Goal: Obtain resource: Obtain resource

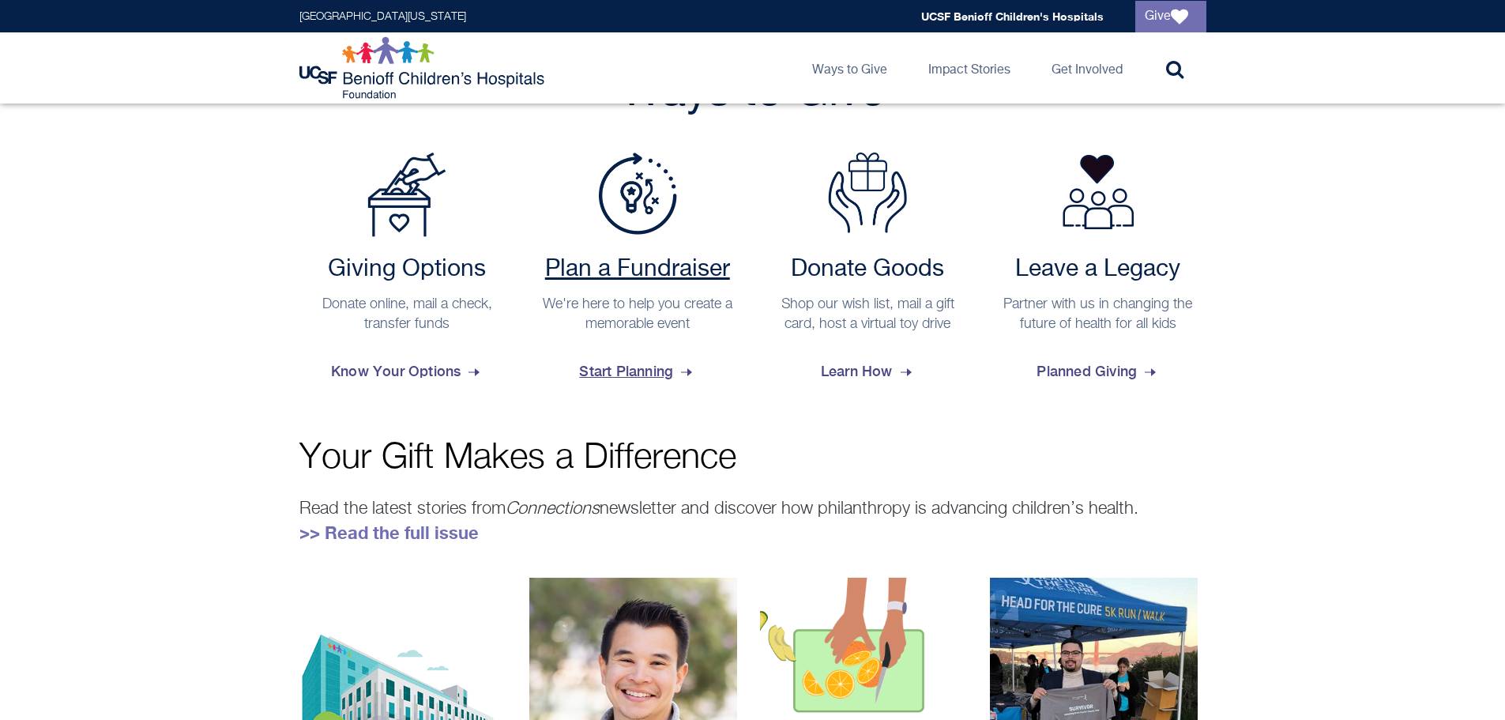
scroll to position [632, 0]
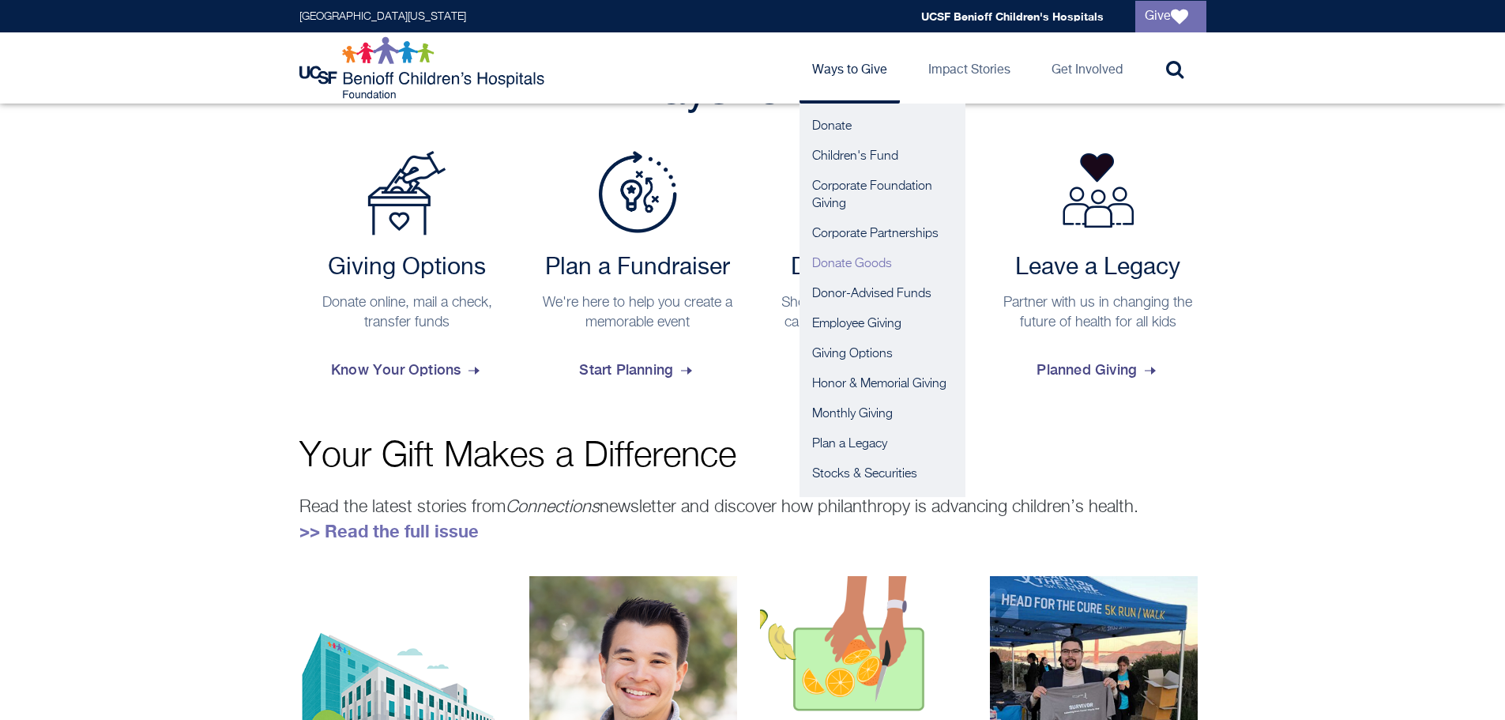
click at [844, 265] on link "Donate Goods" at bounding box center [882, 264] width 166 height 30
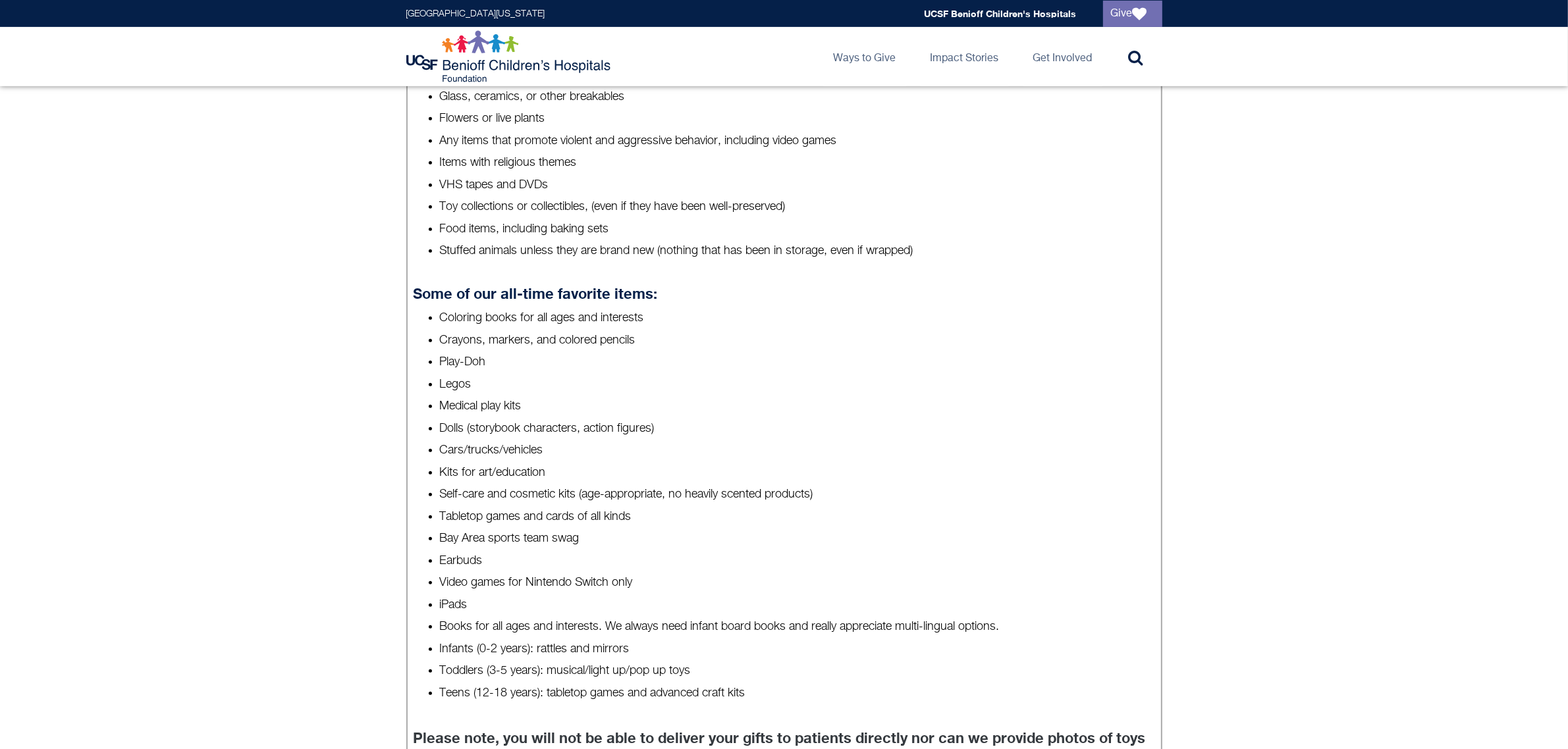
scroll to position [709, 0]
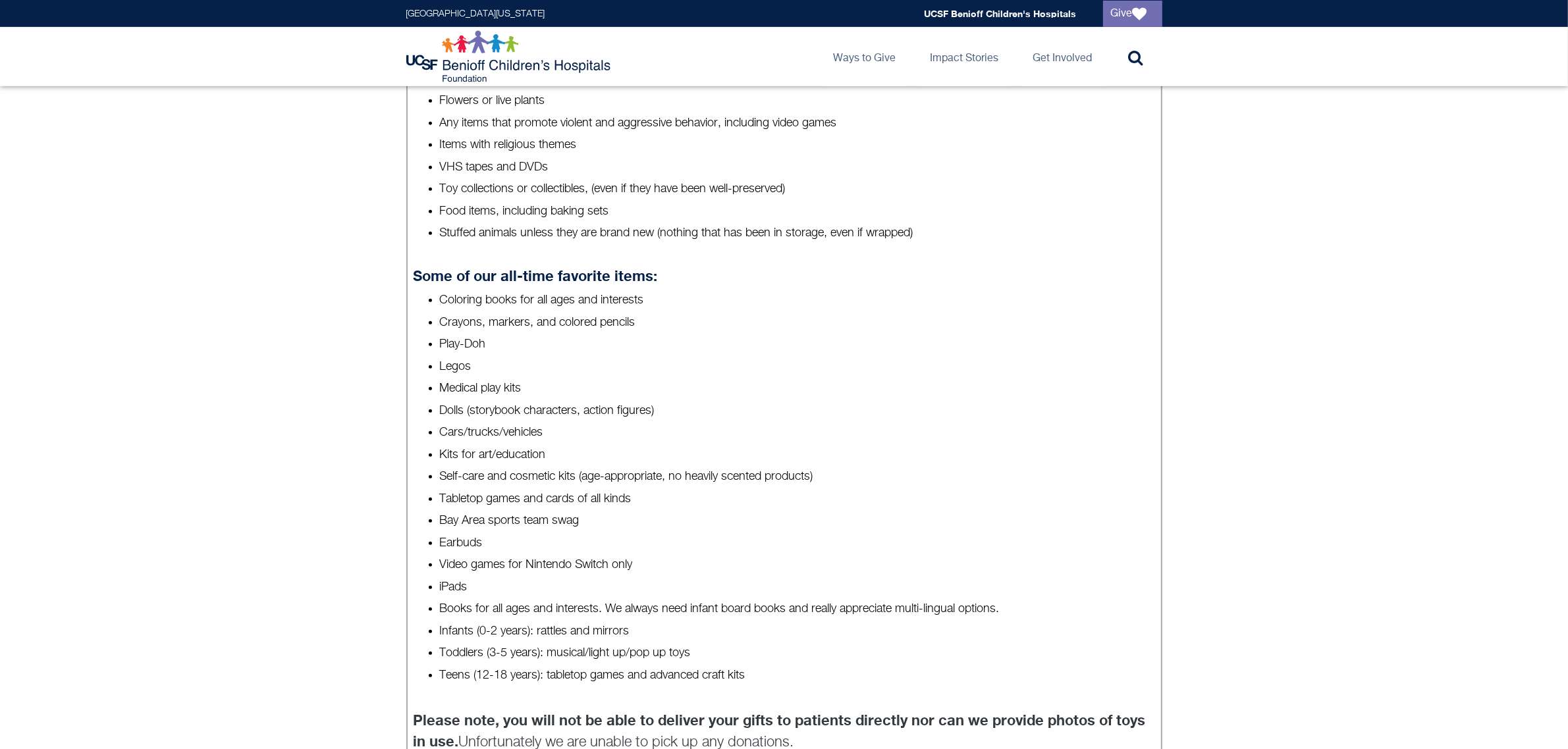
click at [894, 274] on h4 "Some of our all-time favorite items:" at bounding box center [784, 276] width 742 height 17
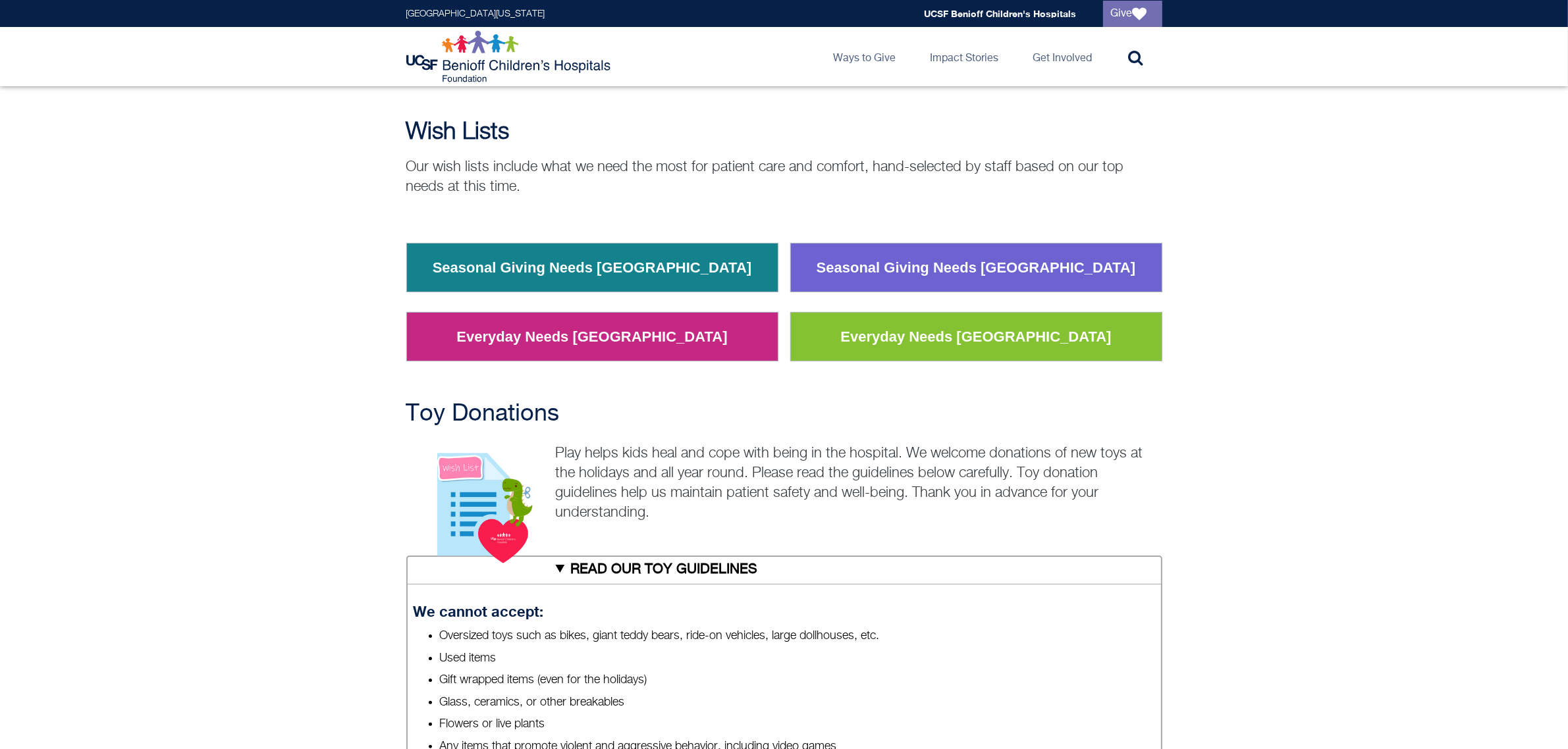
scroll to position [0, 0]
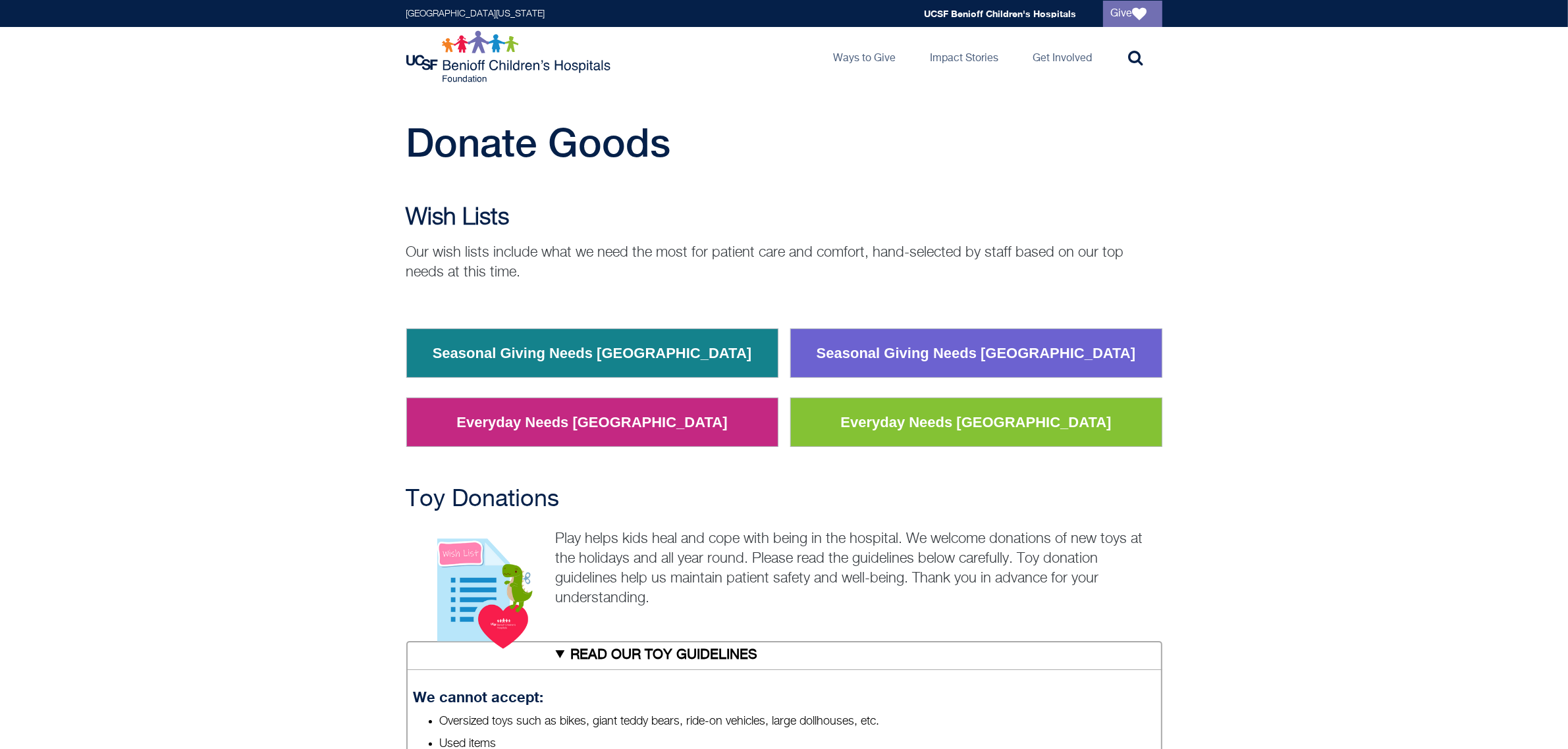
click at [498, 43] on img at bounding box center [509, 56] width 208 height 52
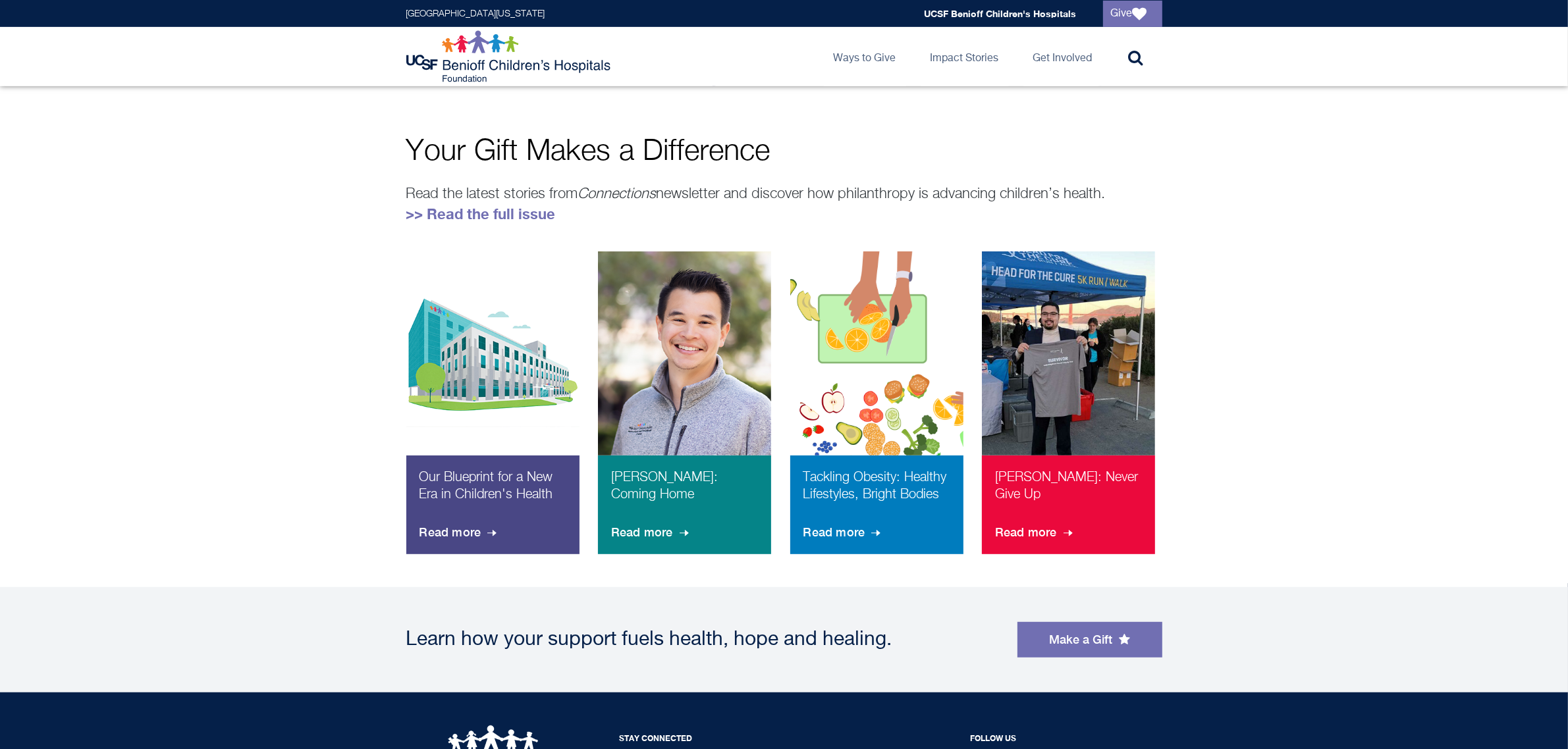
scroll to position [728, 0]
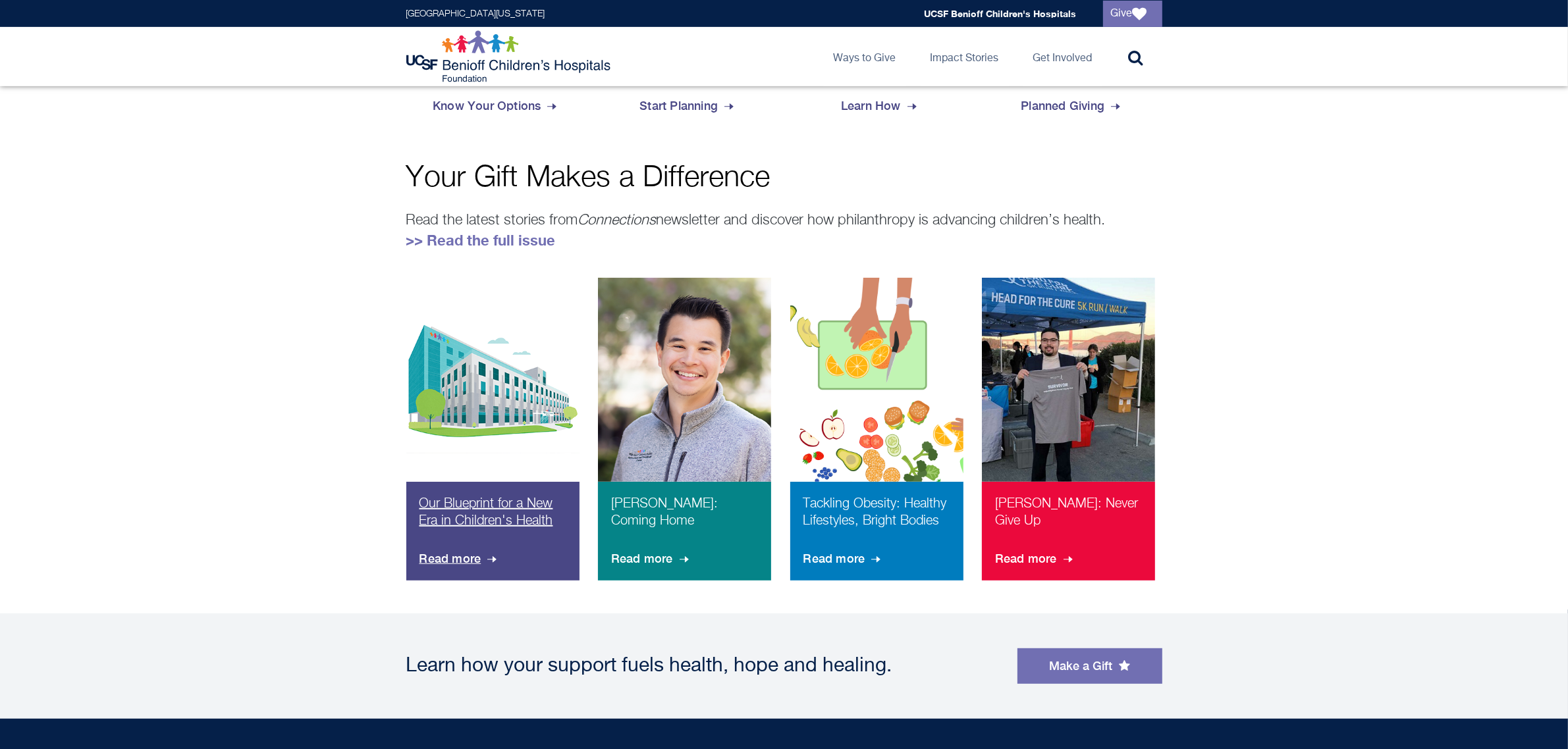
click at [458, 441] on img at bounding box center [493, 406] width 173 height 257
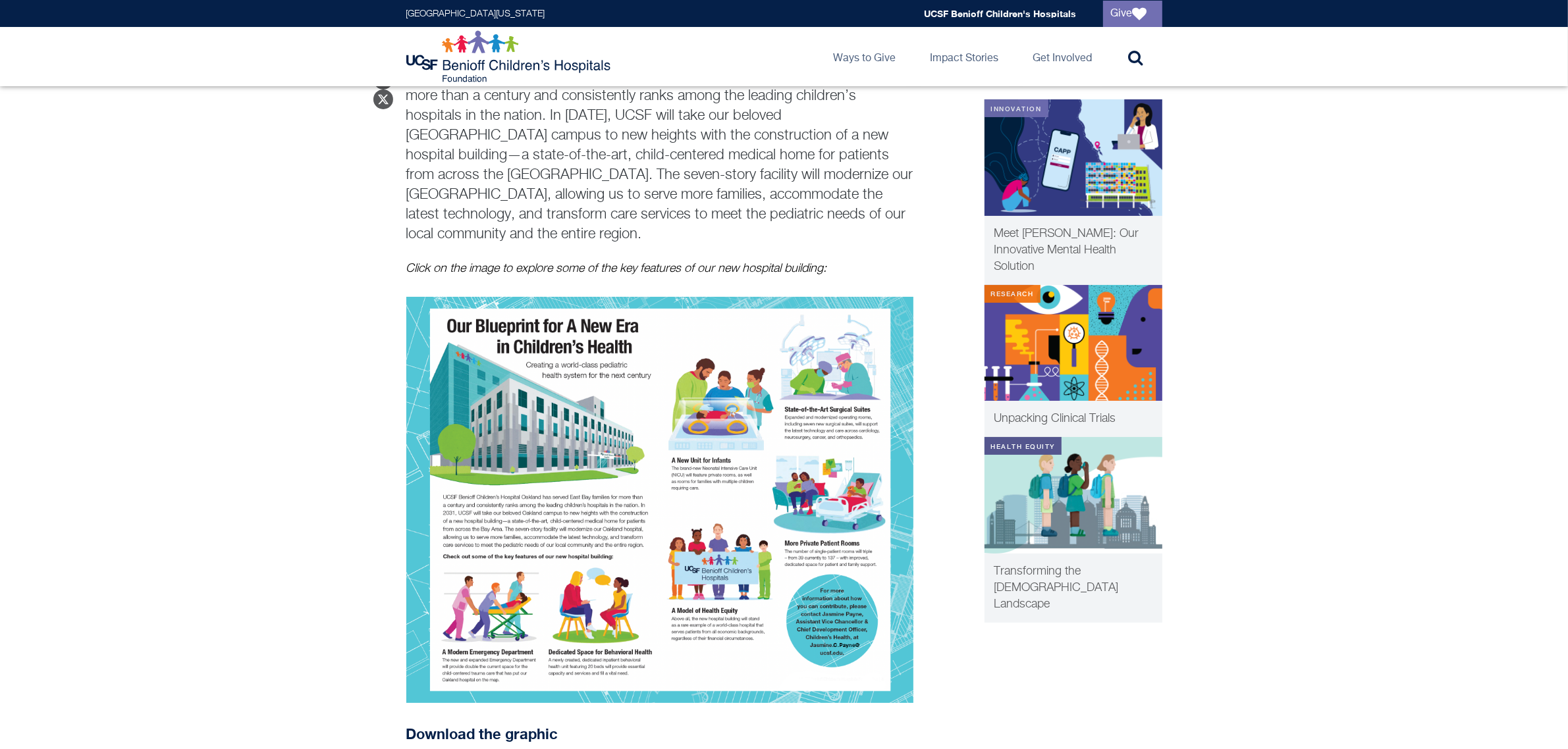
scroll to position [164, 0]
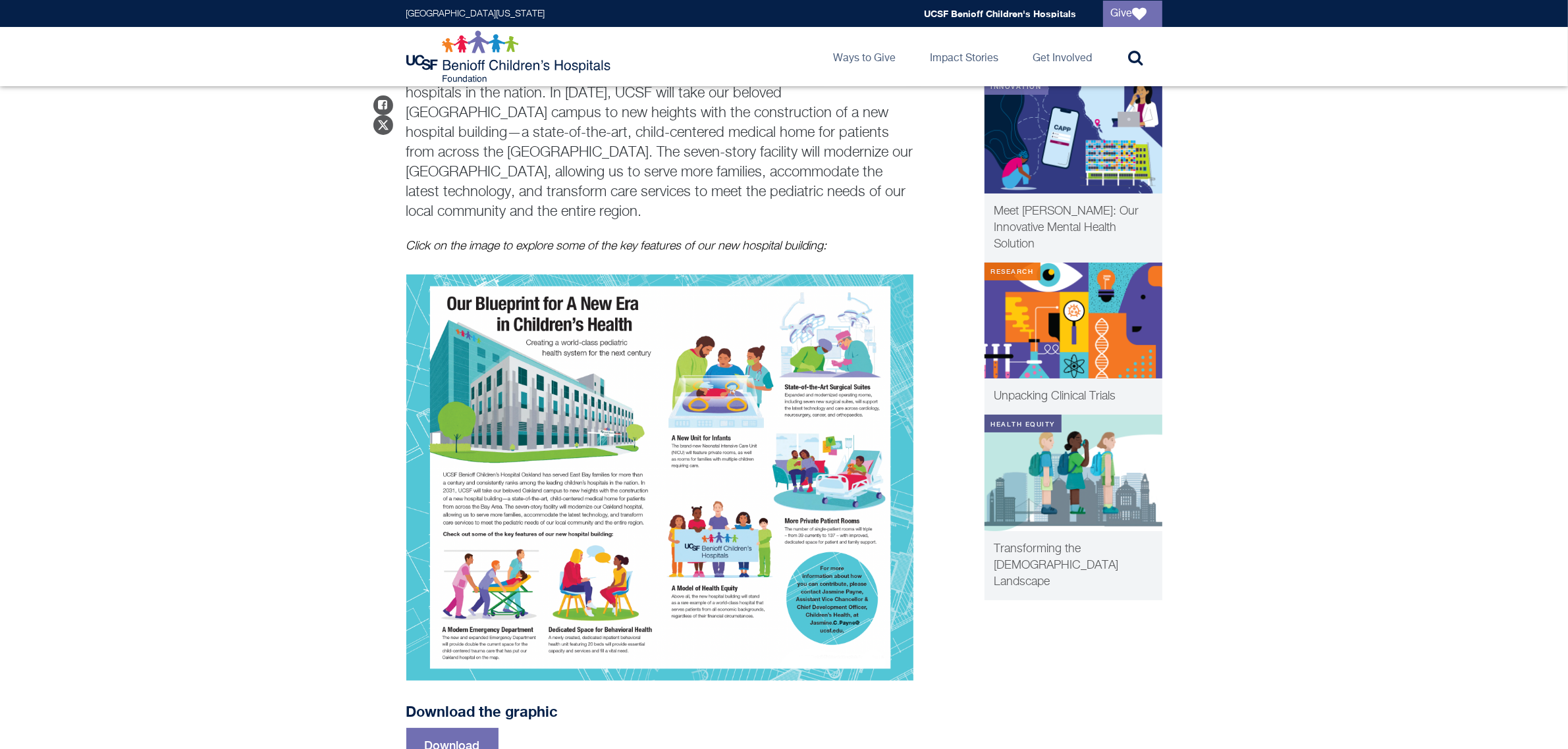
click at [564, 387] on img at bounding box center [659, 477] width 507 height 406
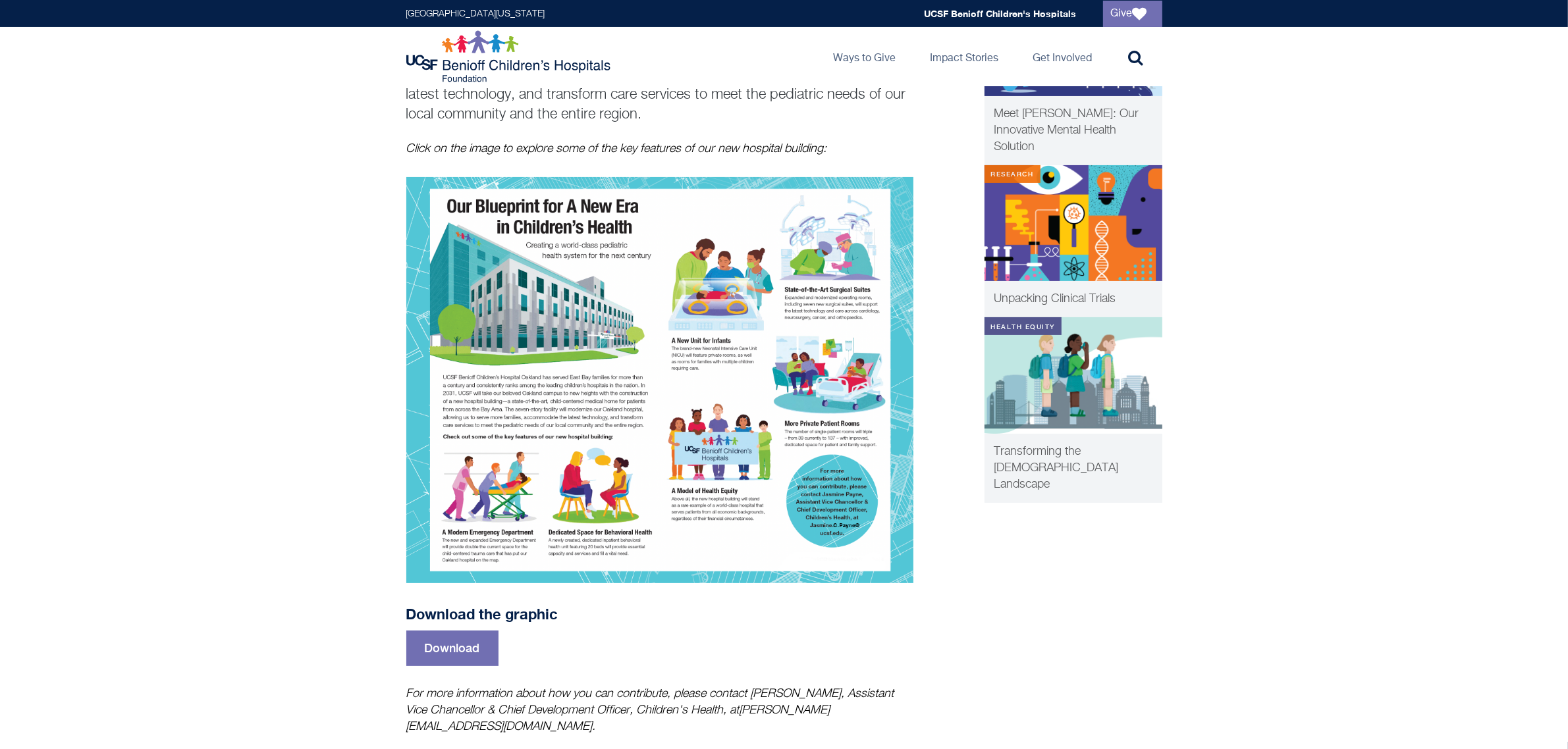
scroll to position [0, 0]
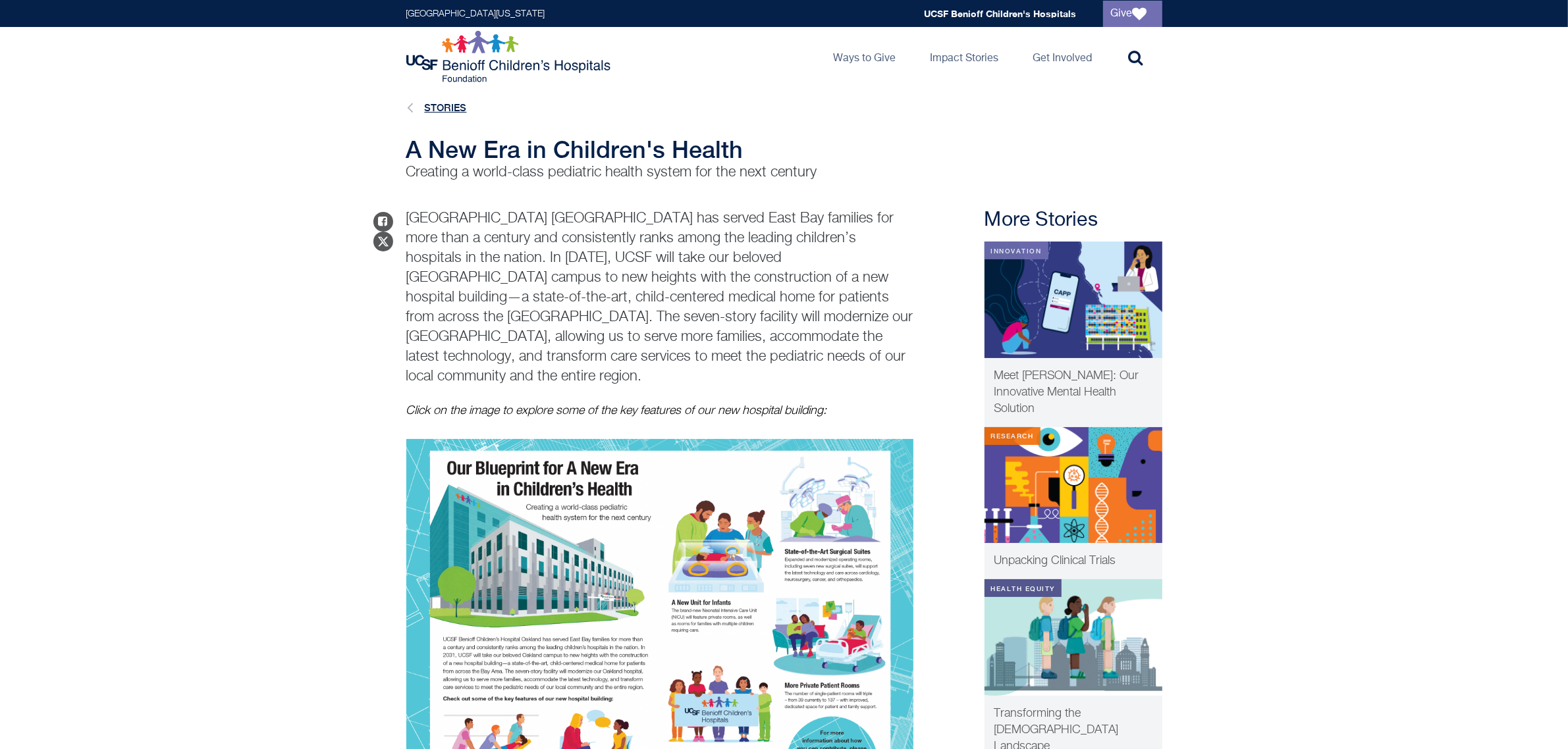
click at [449, 103] on link "Stories" at bounding box center [445, 107] width 43 height 11
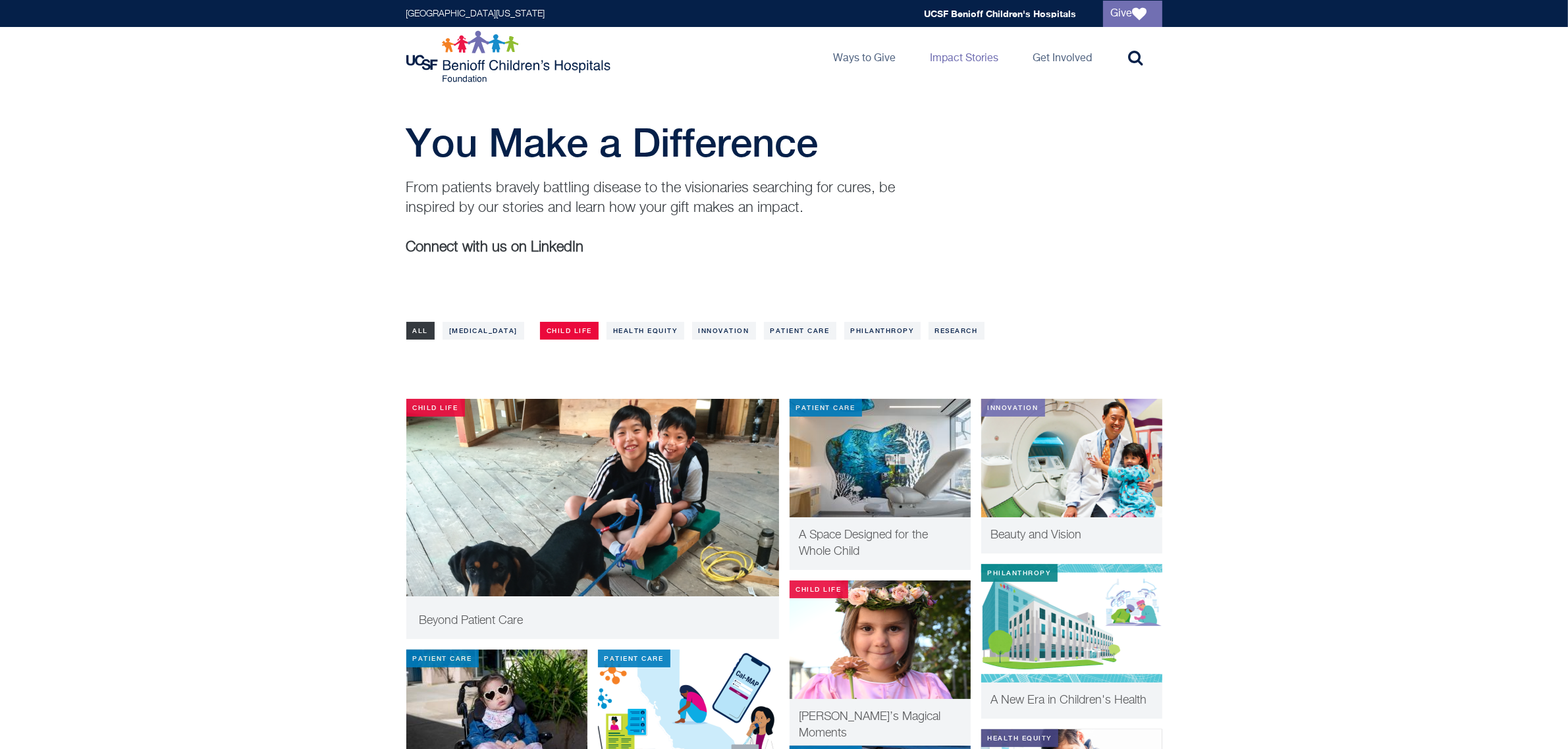
click at [541, 339] on link "Child Life" at bounding box center [569, 330] width 58 height 17
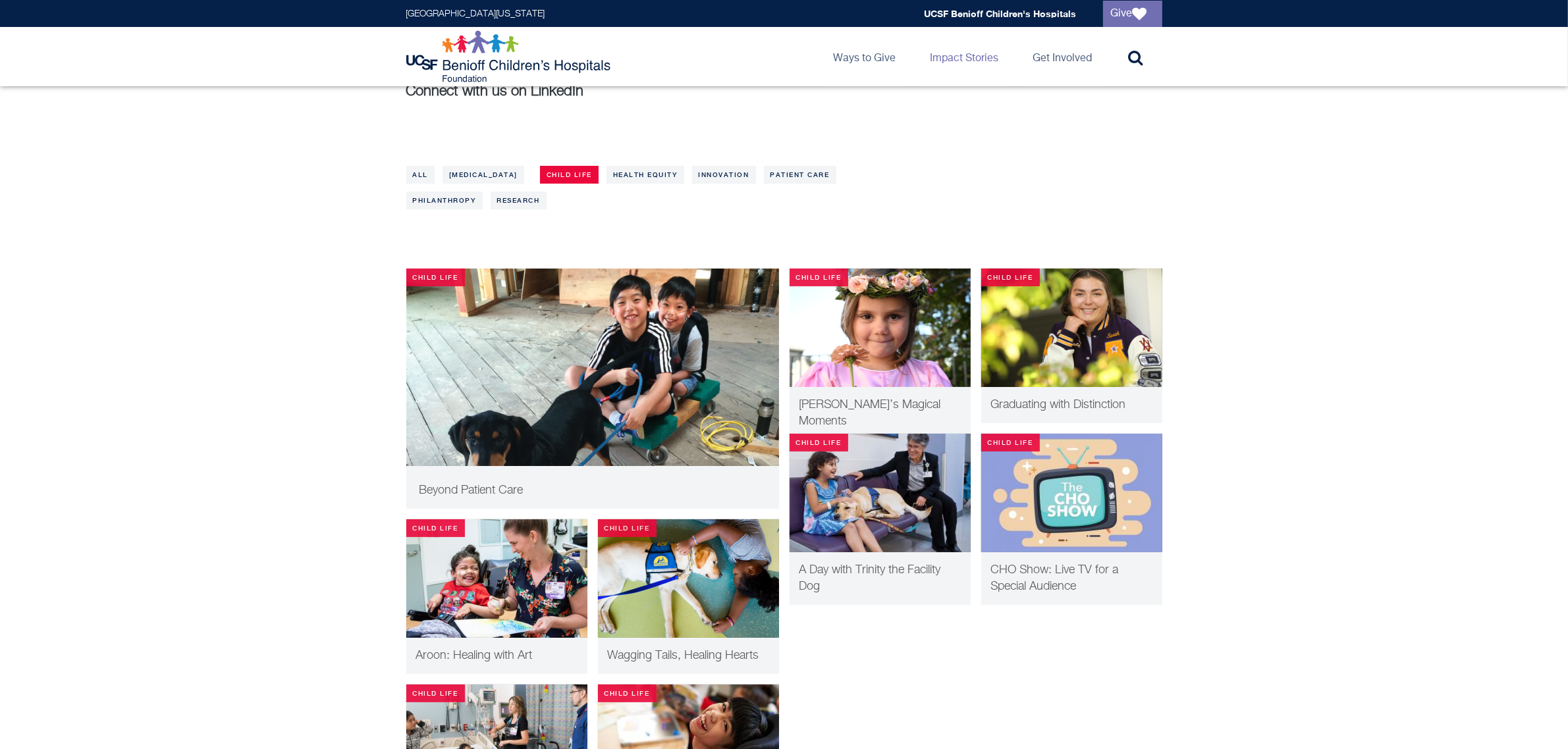
scroll to position [164, 0]
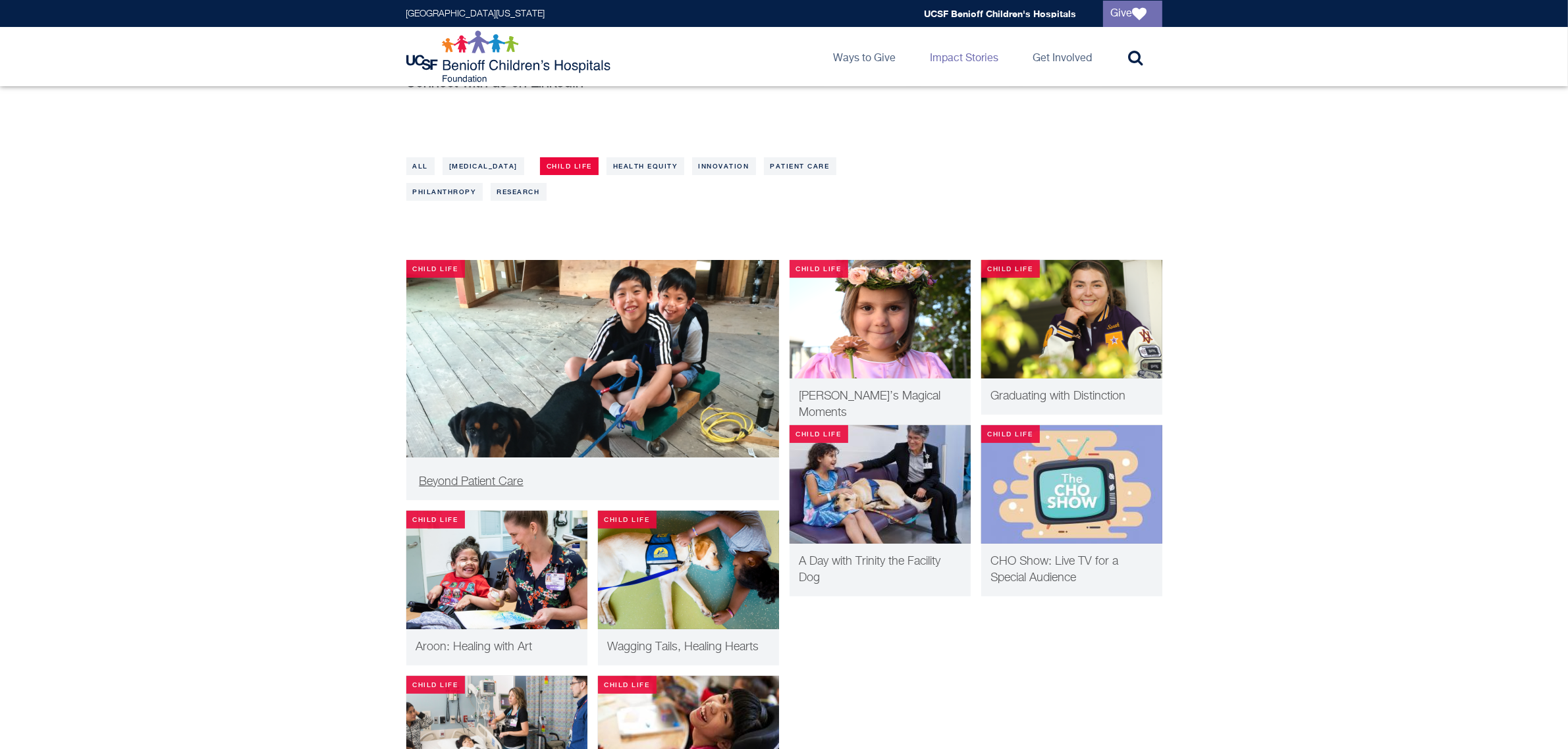
click at [630, 354] on img at bounding box center [592, 378] width 373 height 237
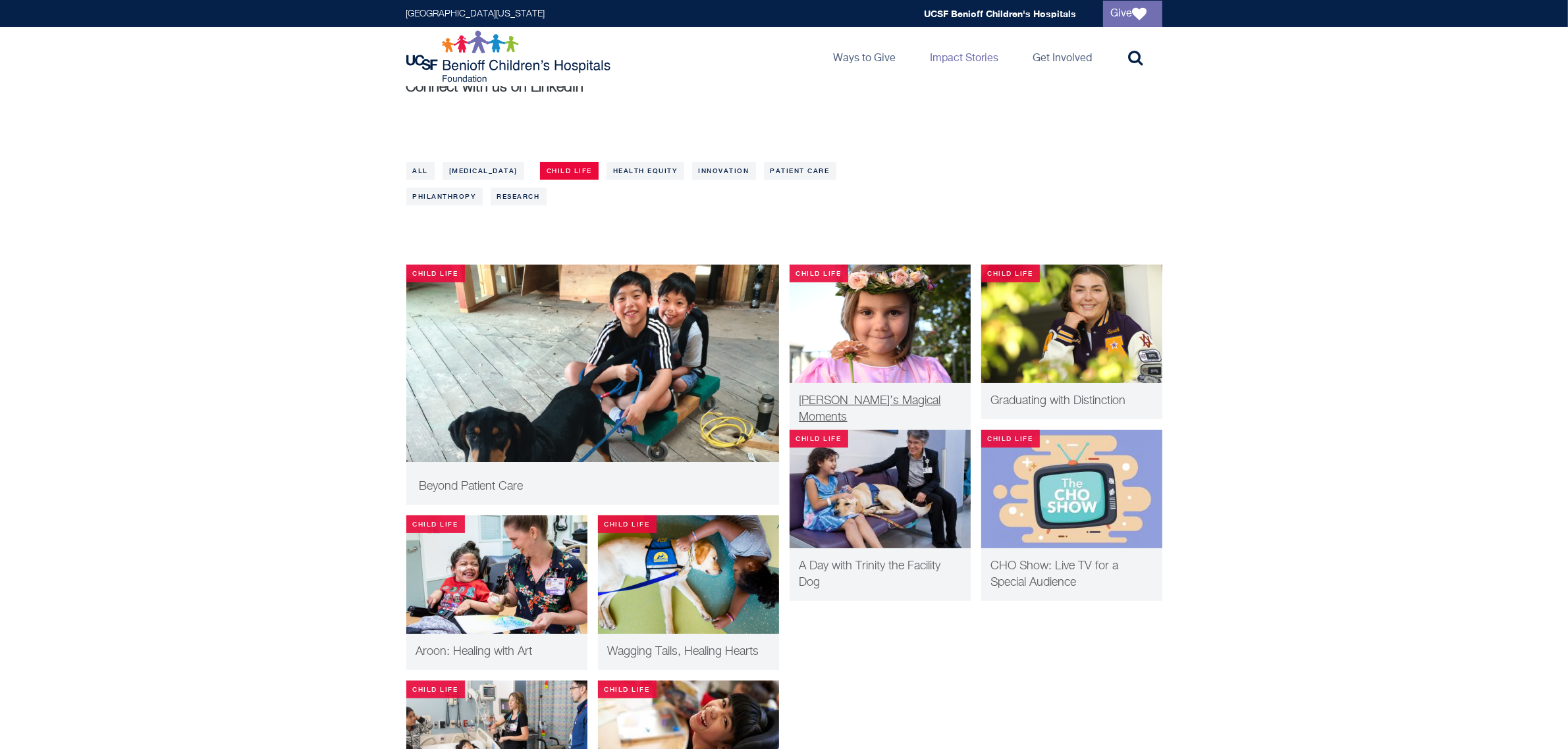
scroll to position [0, 0]
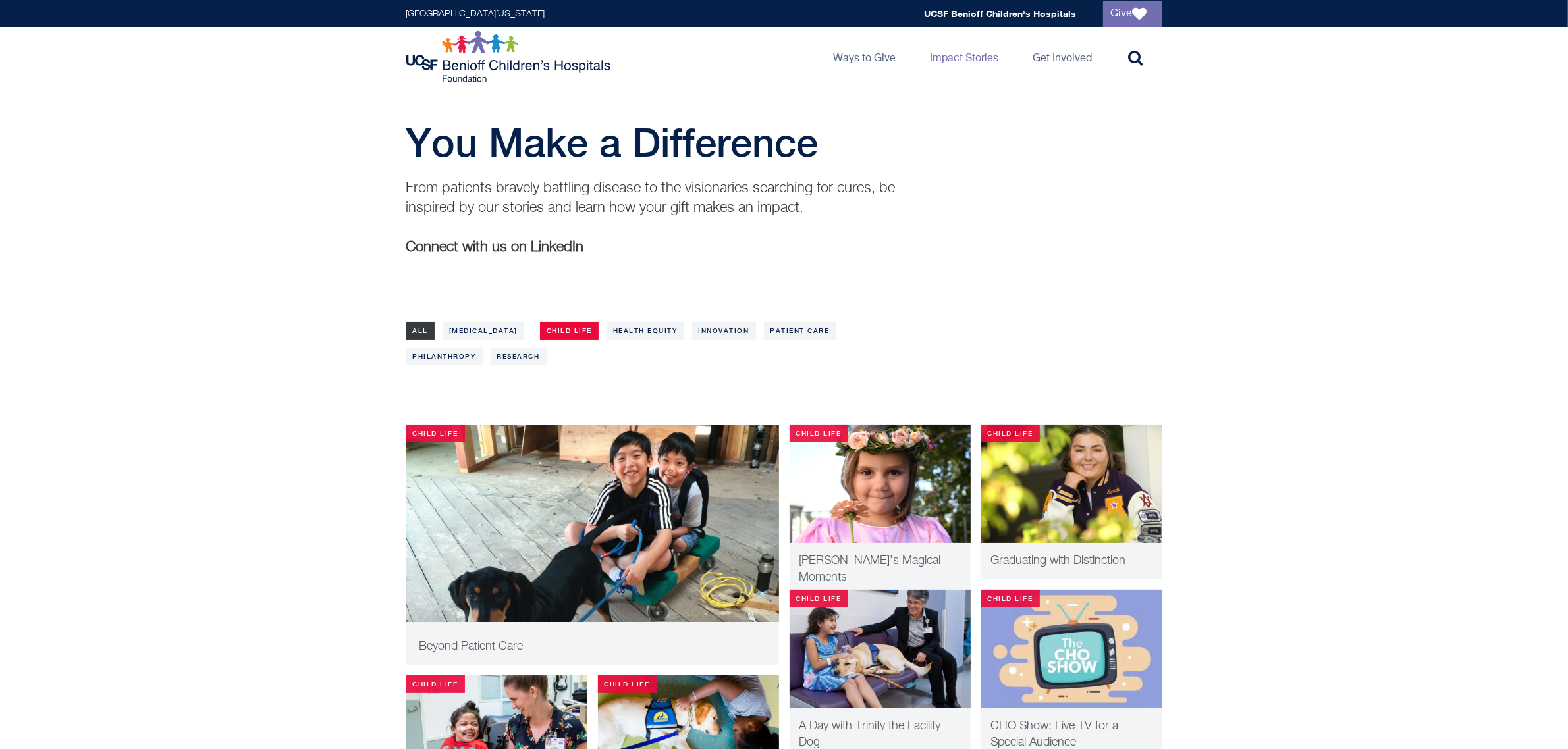
click at [422, 327] on link "All" at bounding box center [420, 330] width 29 height 17
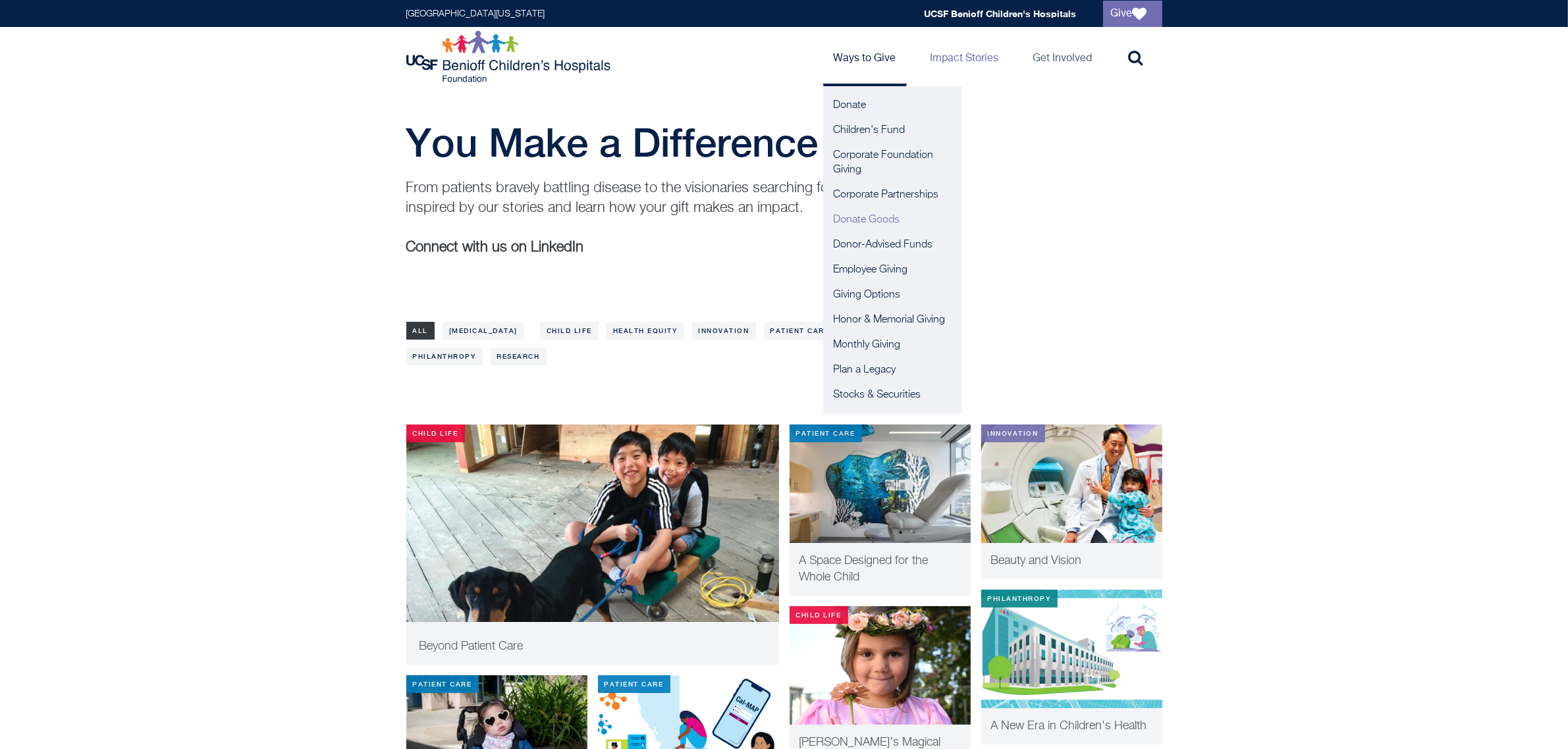
click at [864, 214] on link "Donate Goods" at bounding box center [892, 220] width 138 height 25
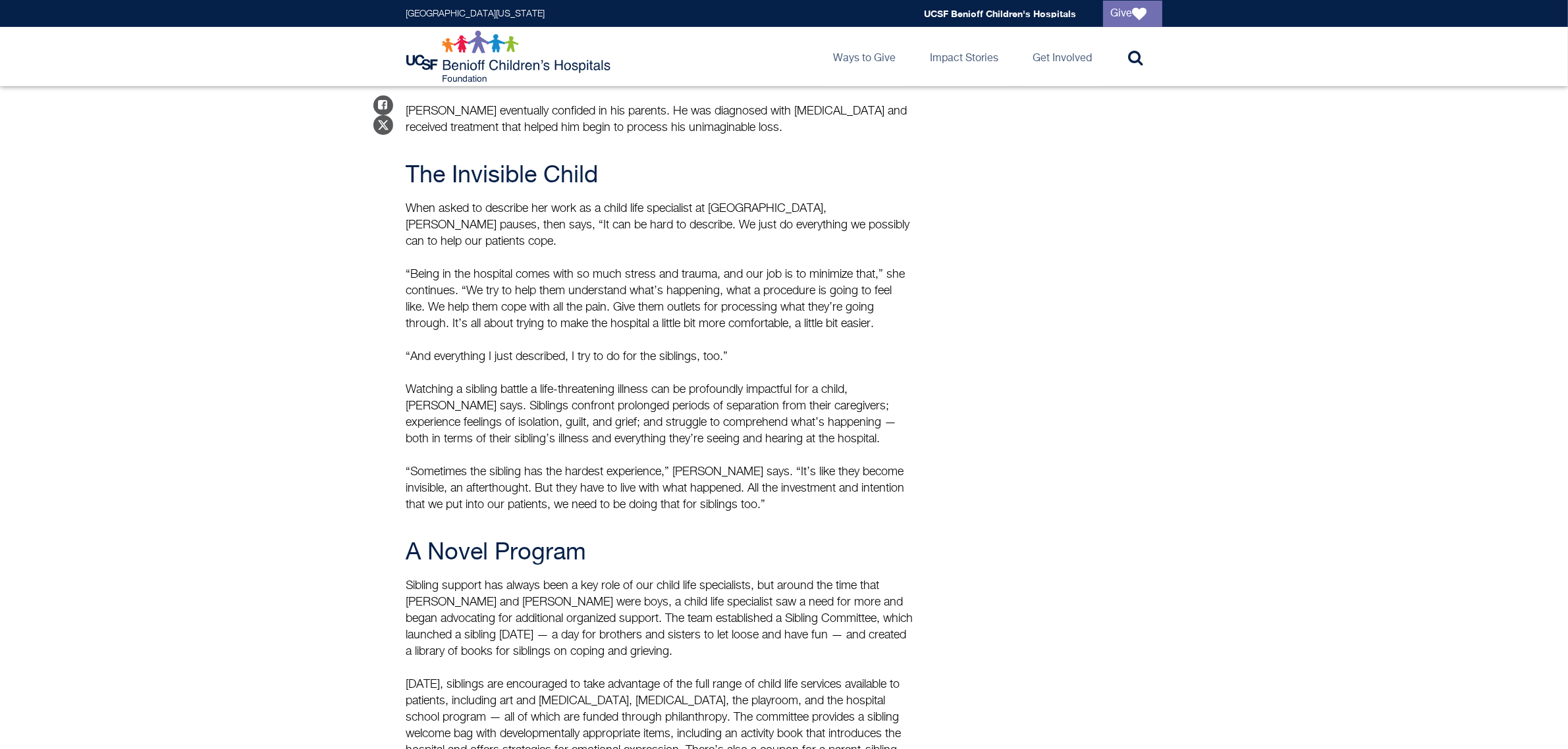
scroll to position [822, 0]
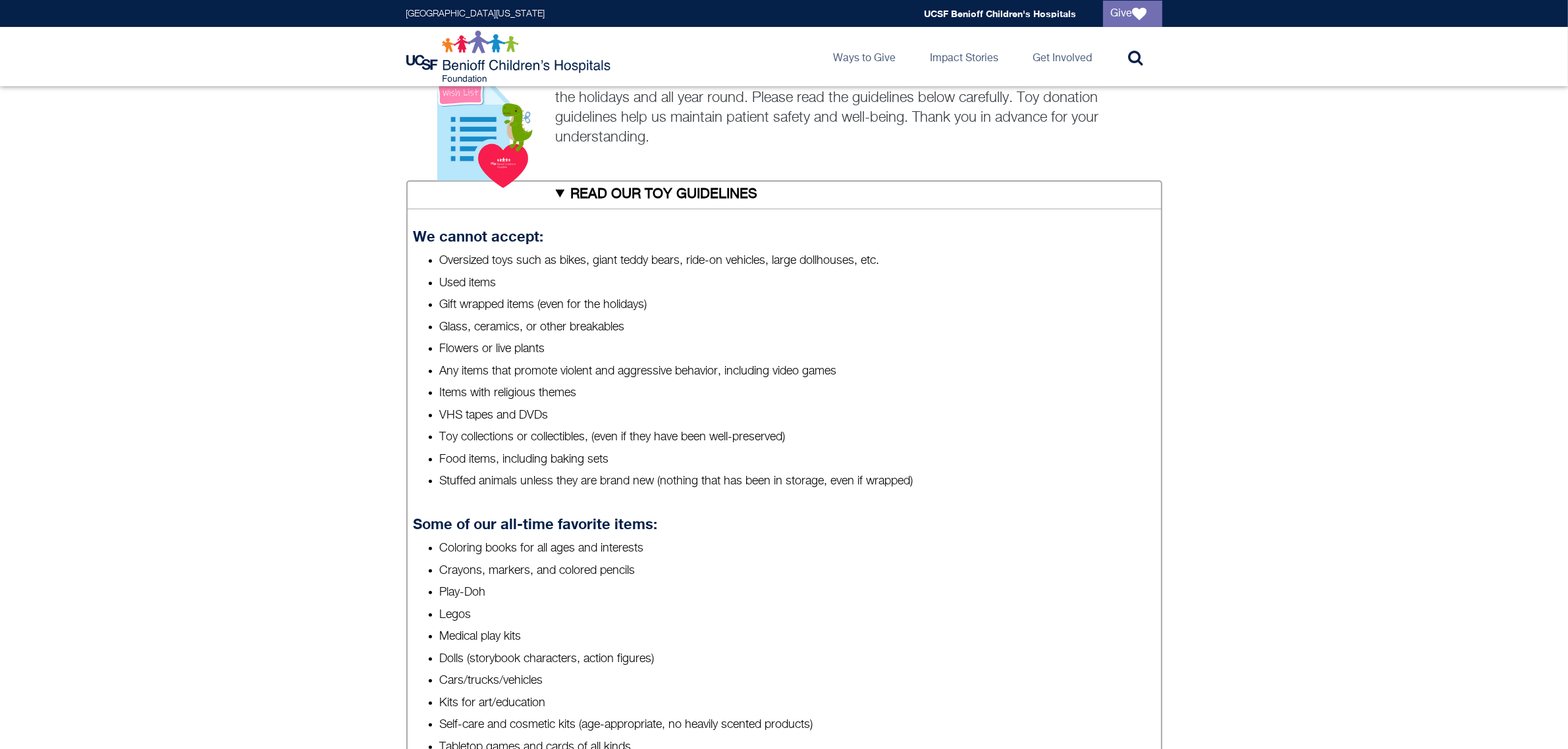
scroll to position [412, 0]
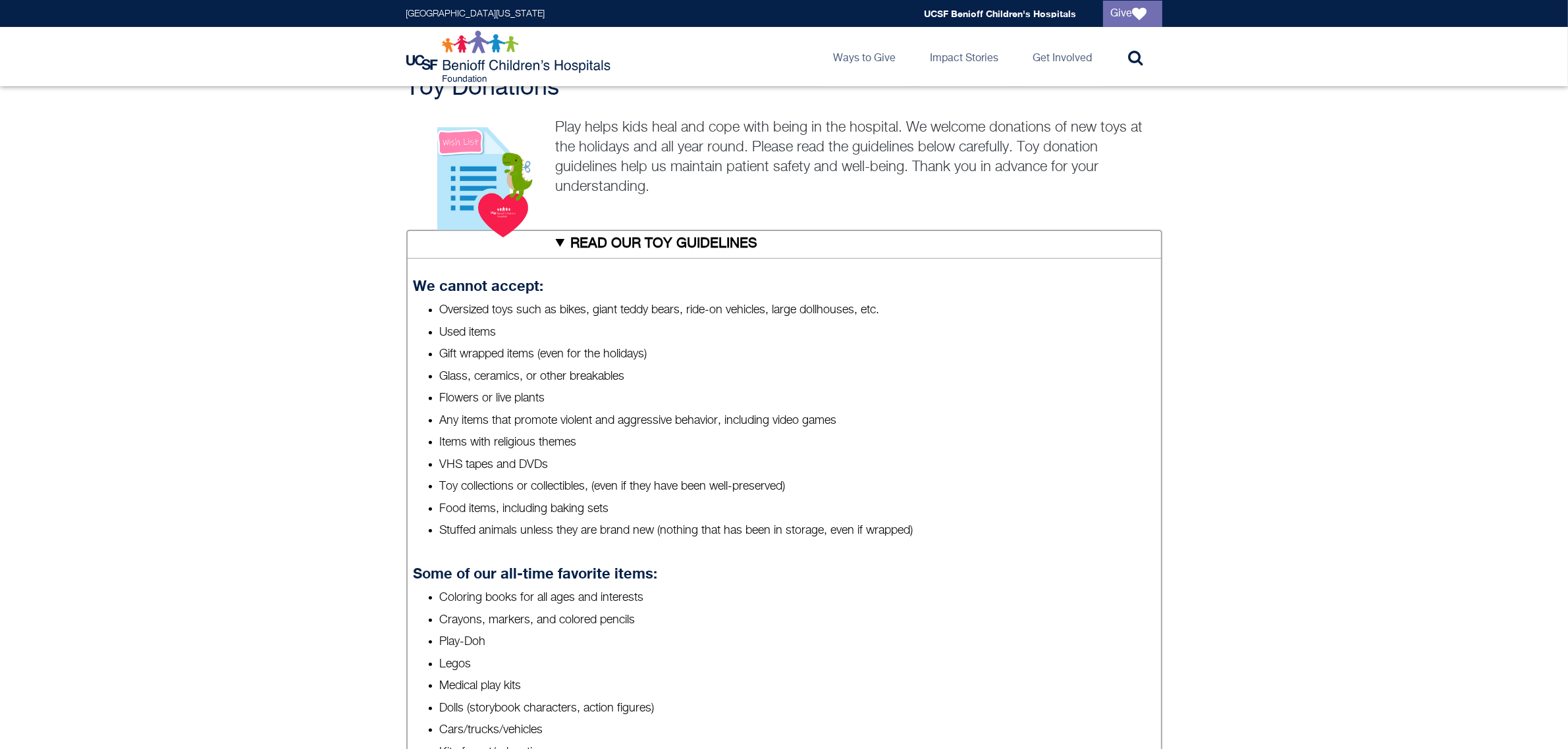
click at [599, 243] on summary "READ OUR TOY GUIDELINES" at bounding box center [784, 244] width 756 height 29
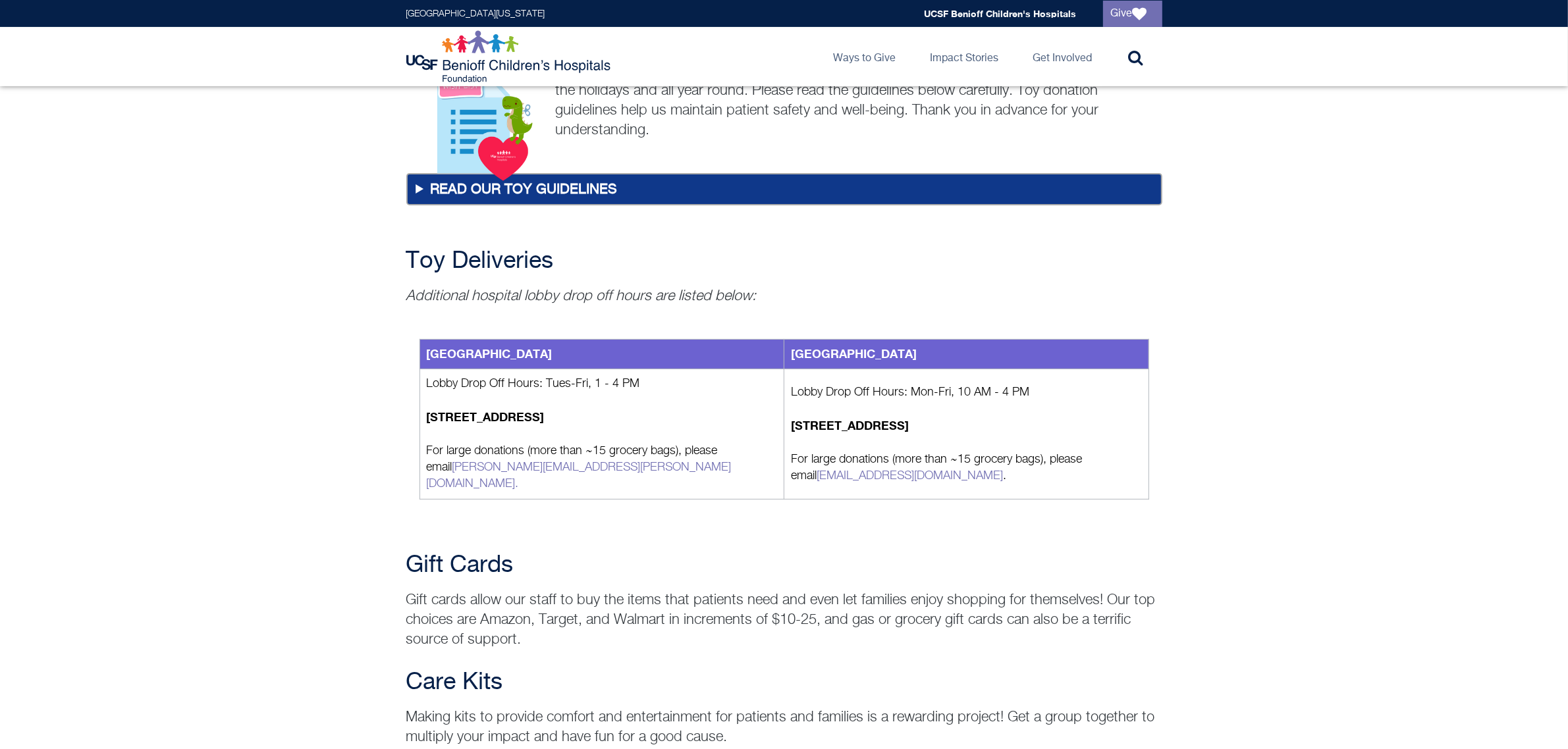
scroll to position [493, 0]
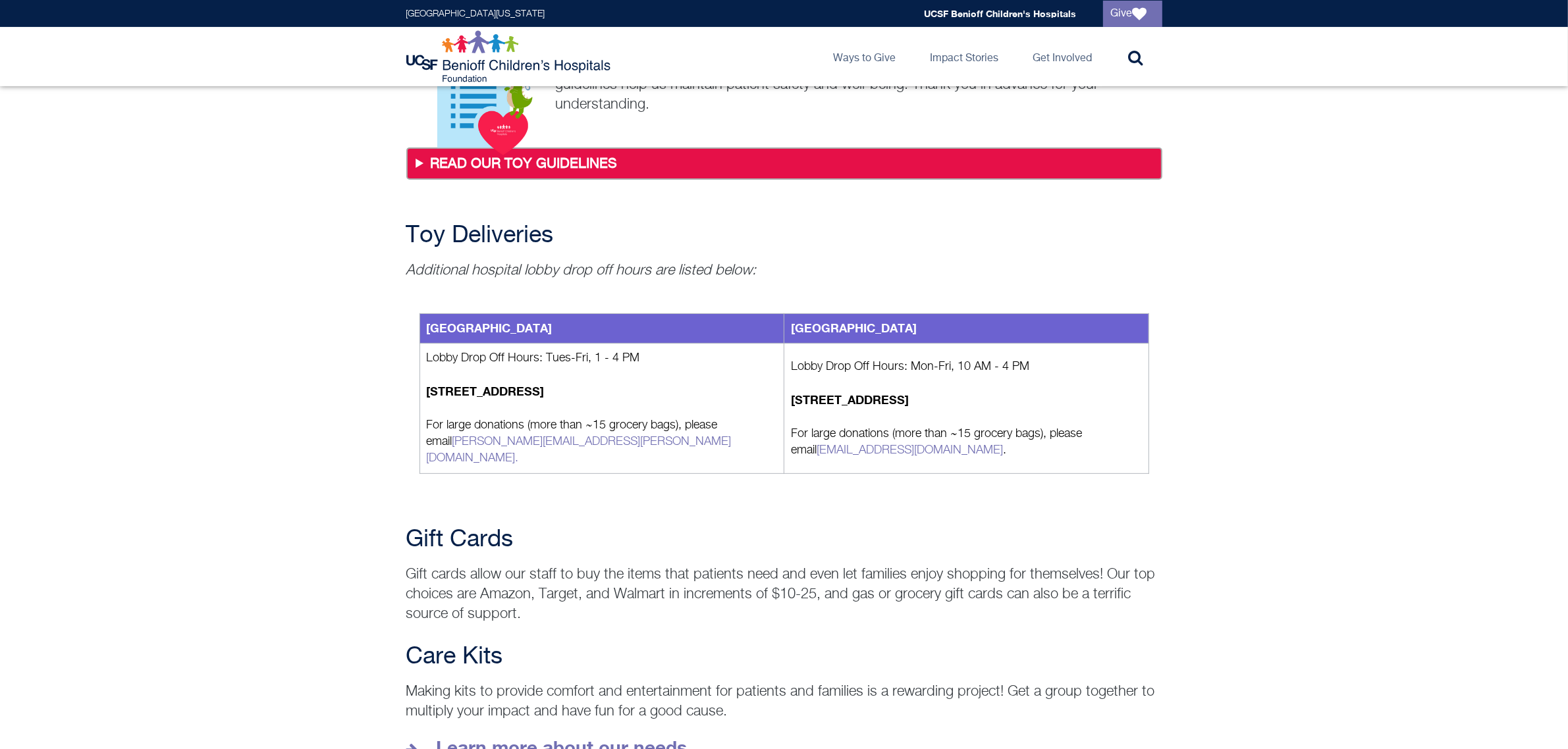
click at [598, 160] on summary "READ OUR TOY GUIDELINES" at bounding box center [784, 164] width 750 height 28
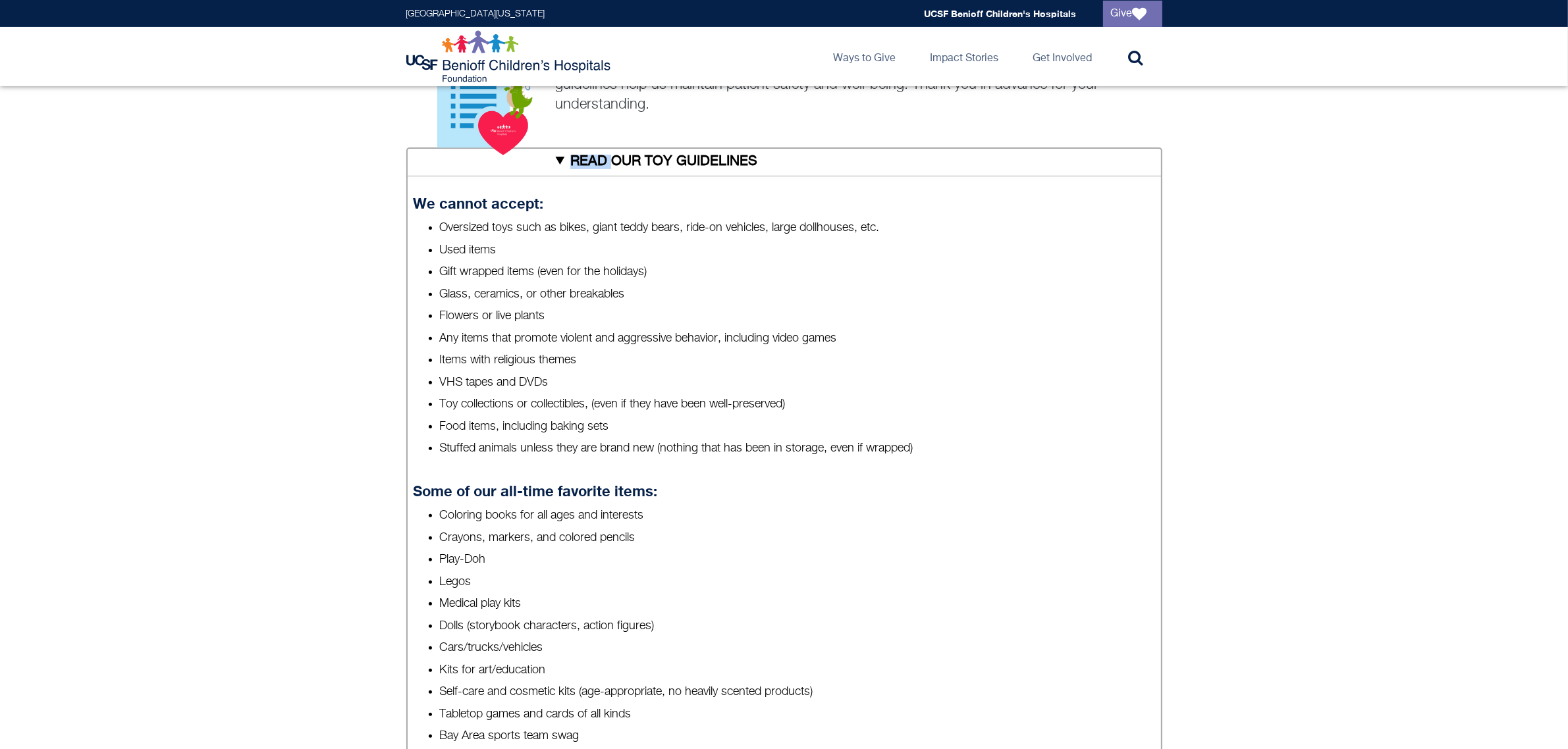
click at [598, 160] on summary "READ OUR TOY GUIDELINES" at bounding box center [784, 162] width 756 height 29
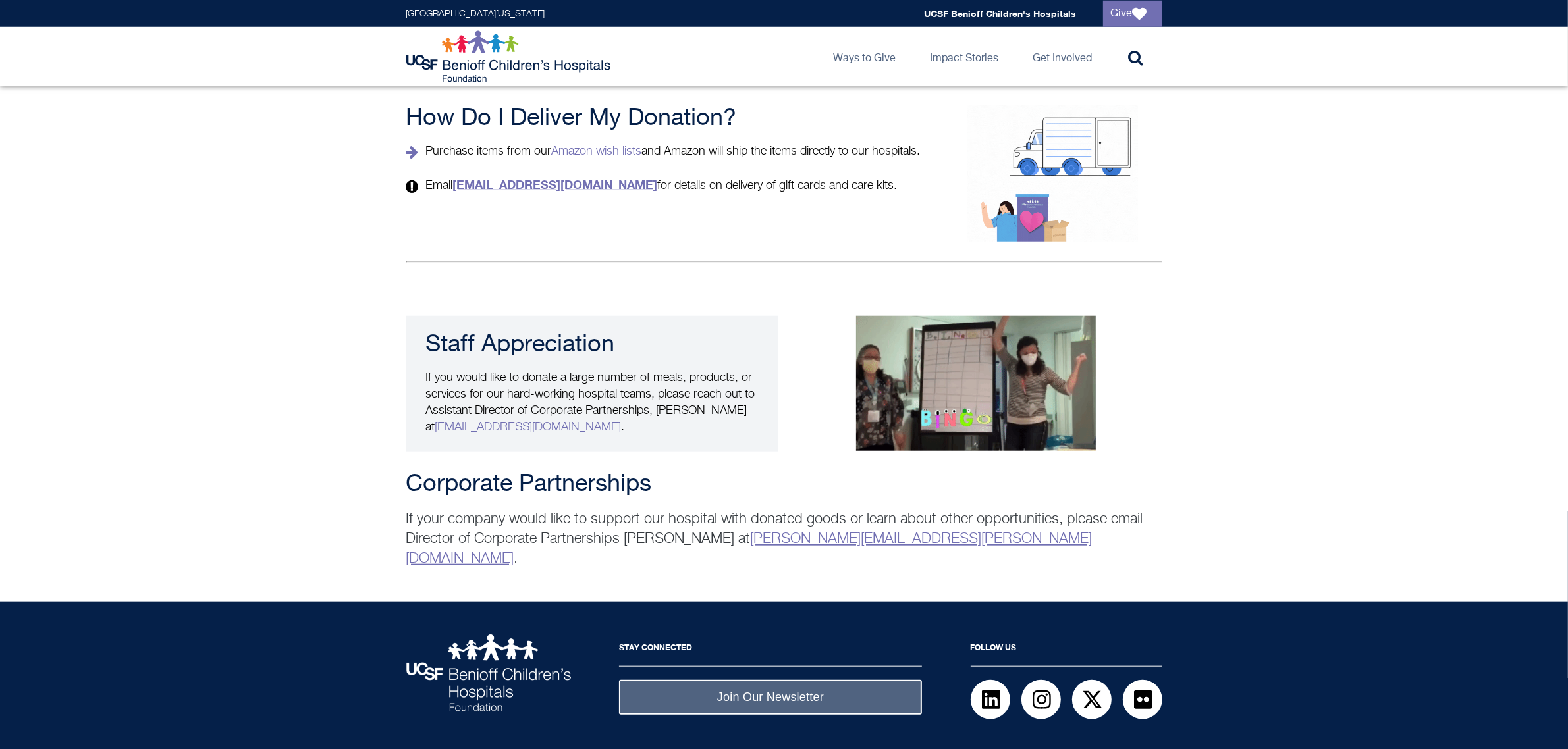
scroll to position [1505, 0]
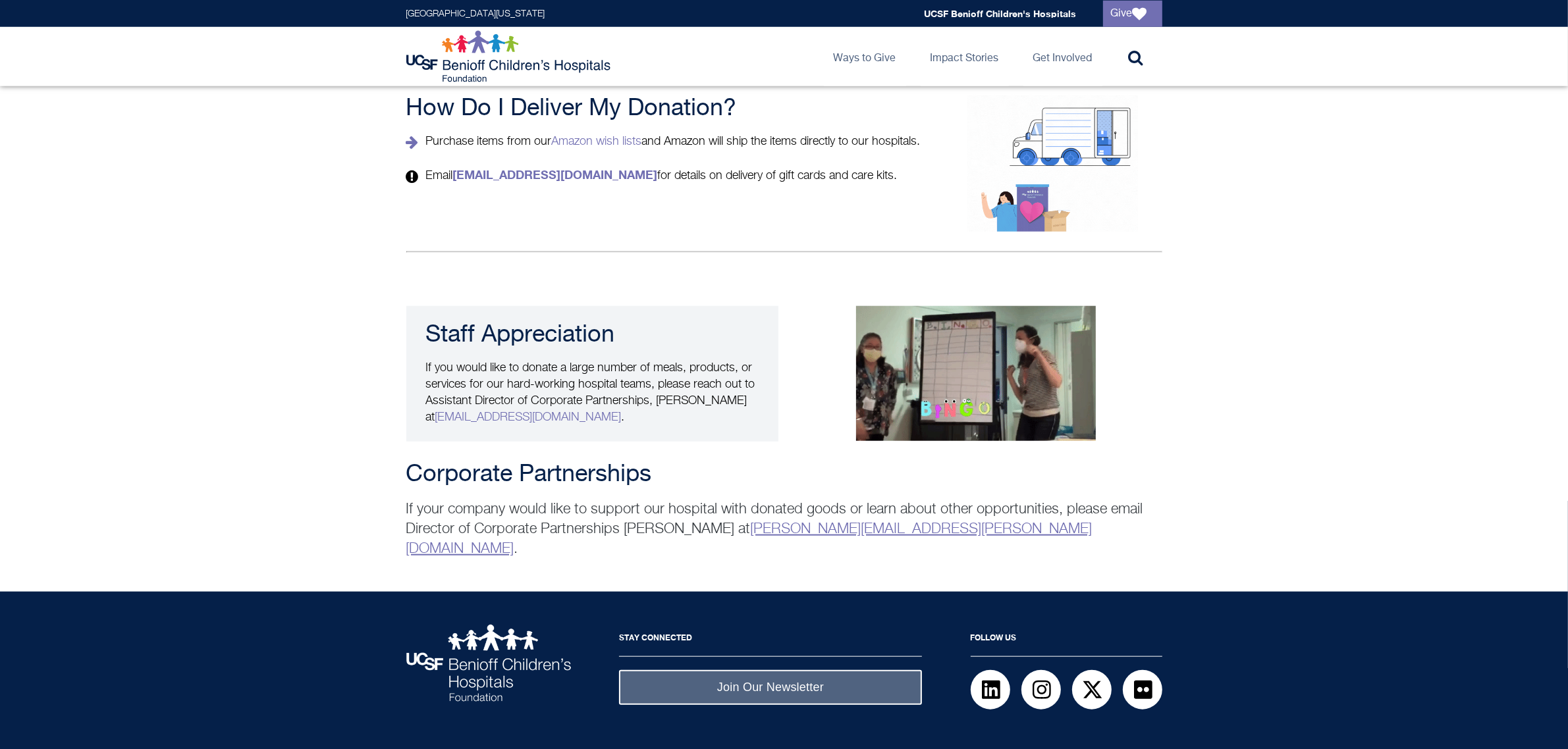
click at [481, 56] on img at bounding box center [509, 56] width 208 height 52
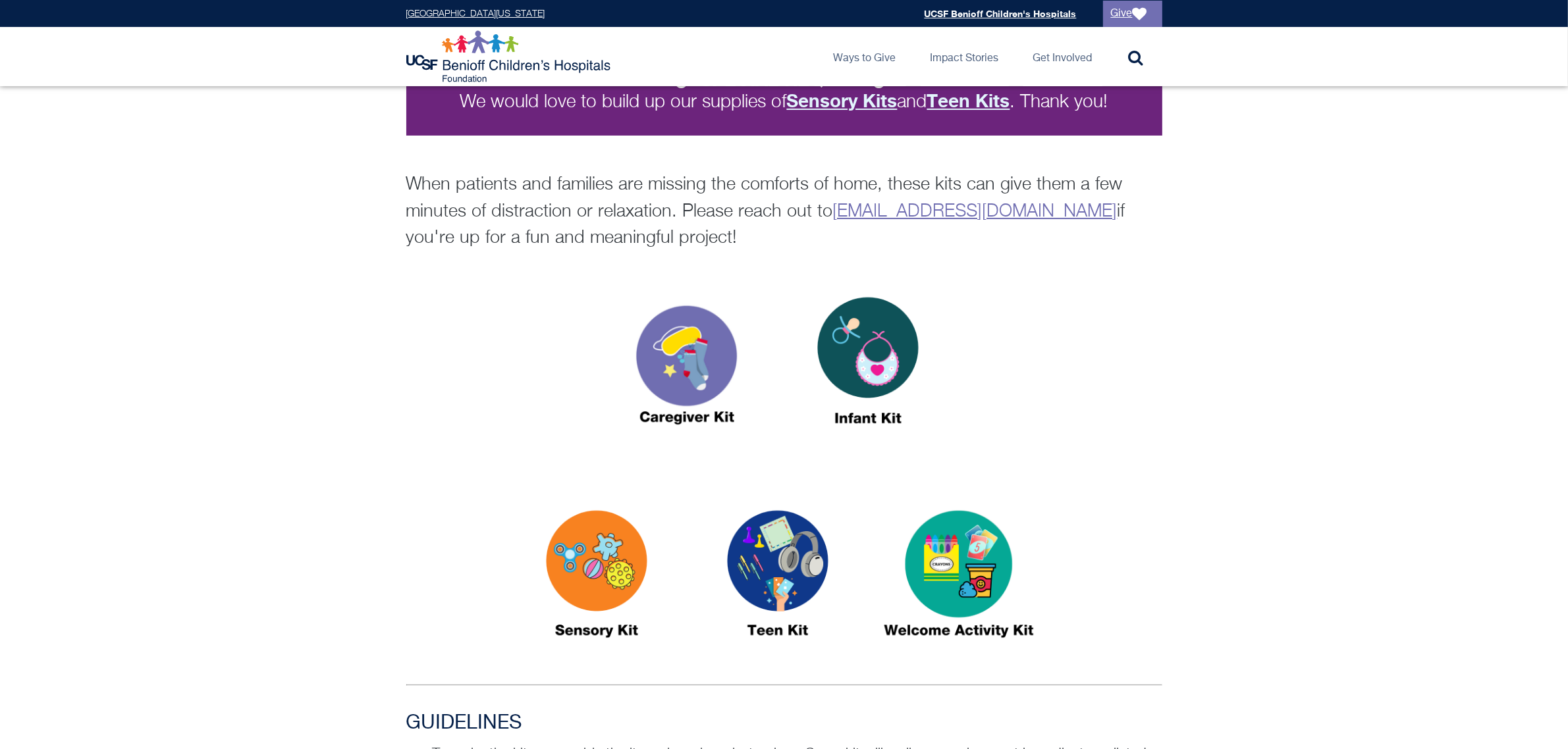
scroll to position [329, 0]
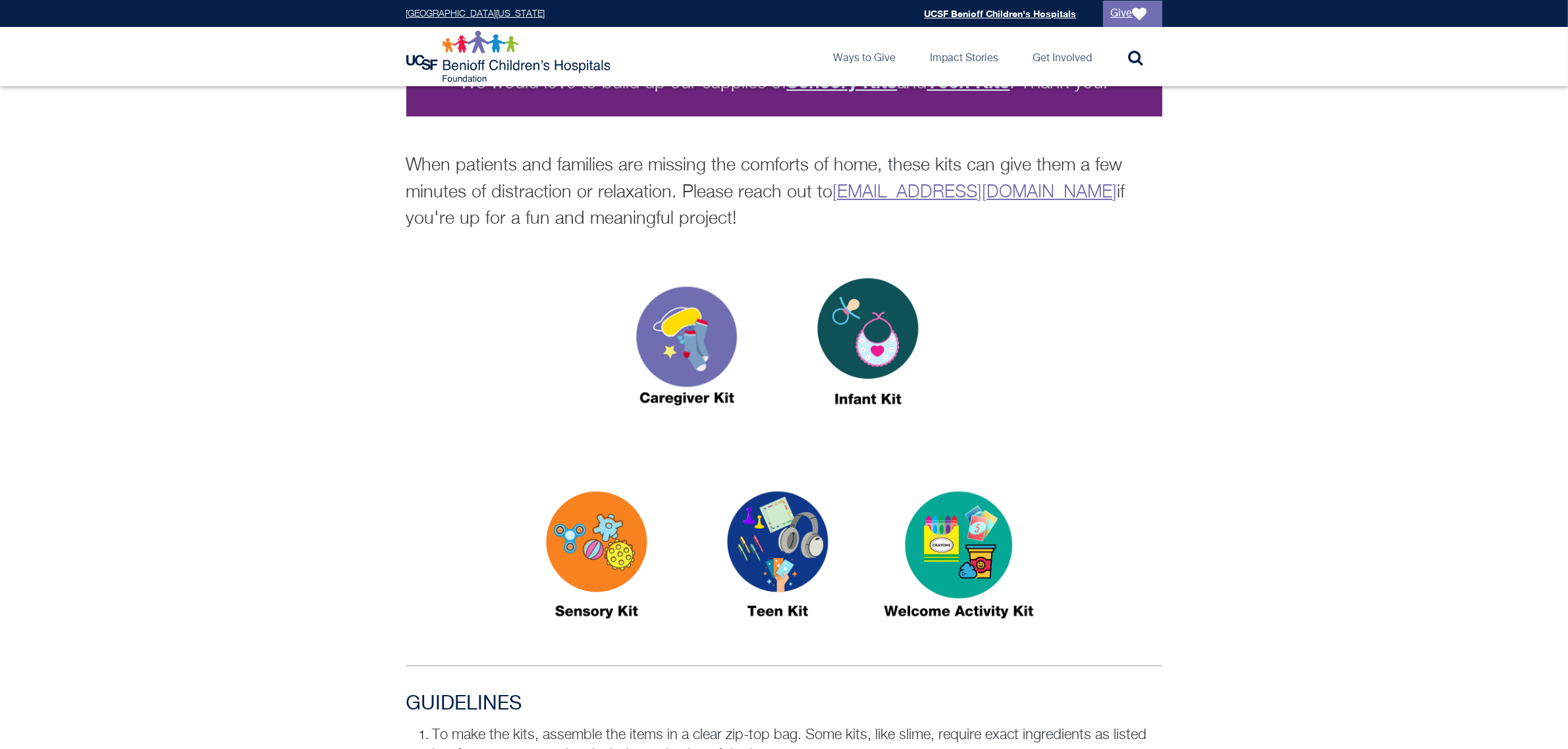
drag, startPoint x: 581, startPoint y: 543, endPoint x: 768, endPoint y: 587, distance: 192.1
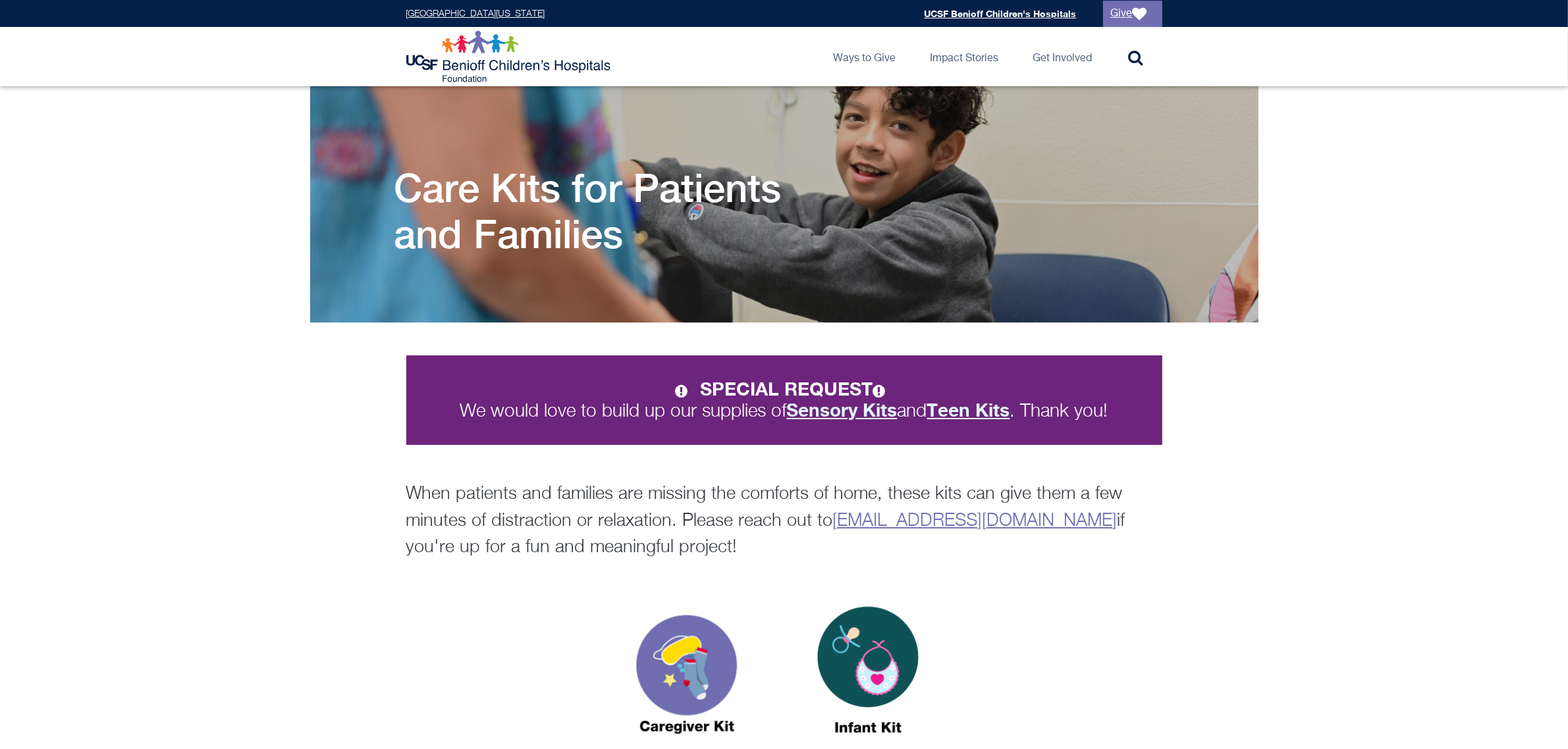
scroll to position [0, 0]
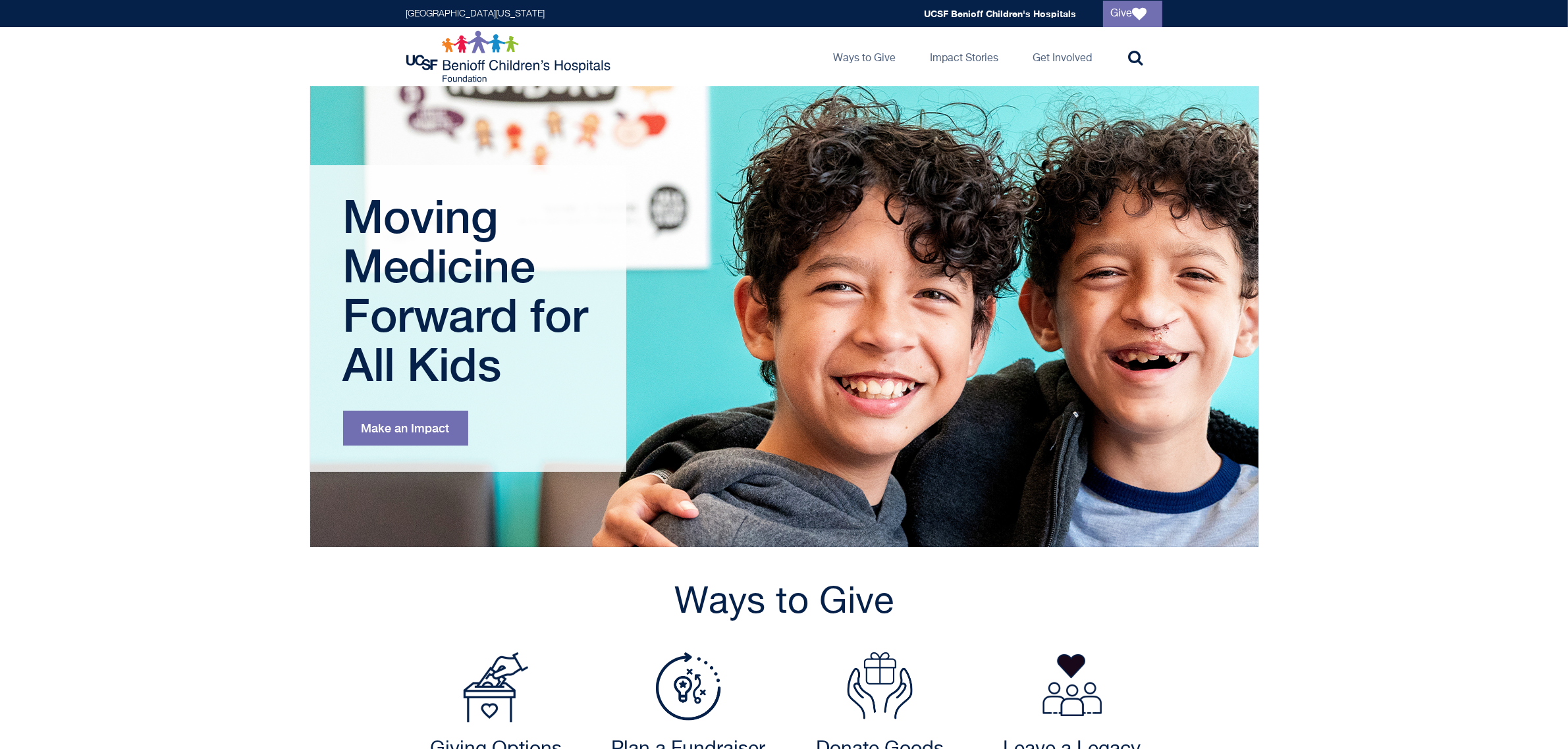
click at [508, 282] on h1 "Moving Medicine Forward for All Kids" at bounding box center [470, 290] width 253 height 197
click at [428, 435] on link "Make an Impact" at bounding box center [406, 428] width 125 height 35
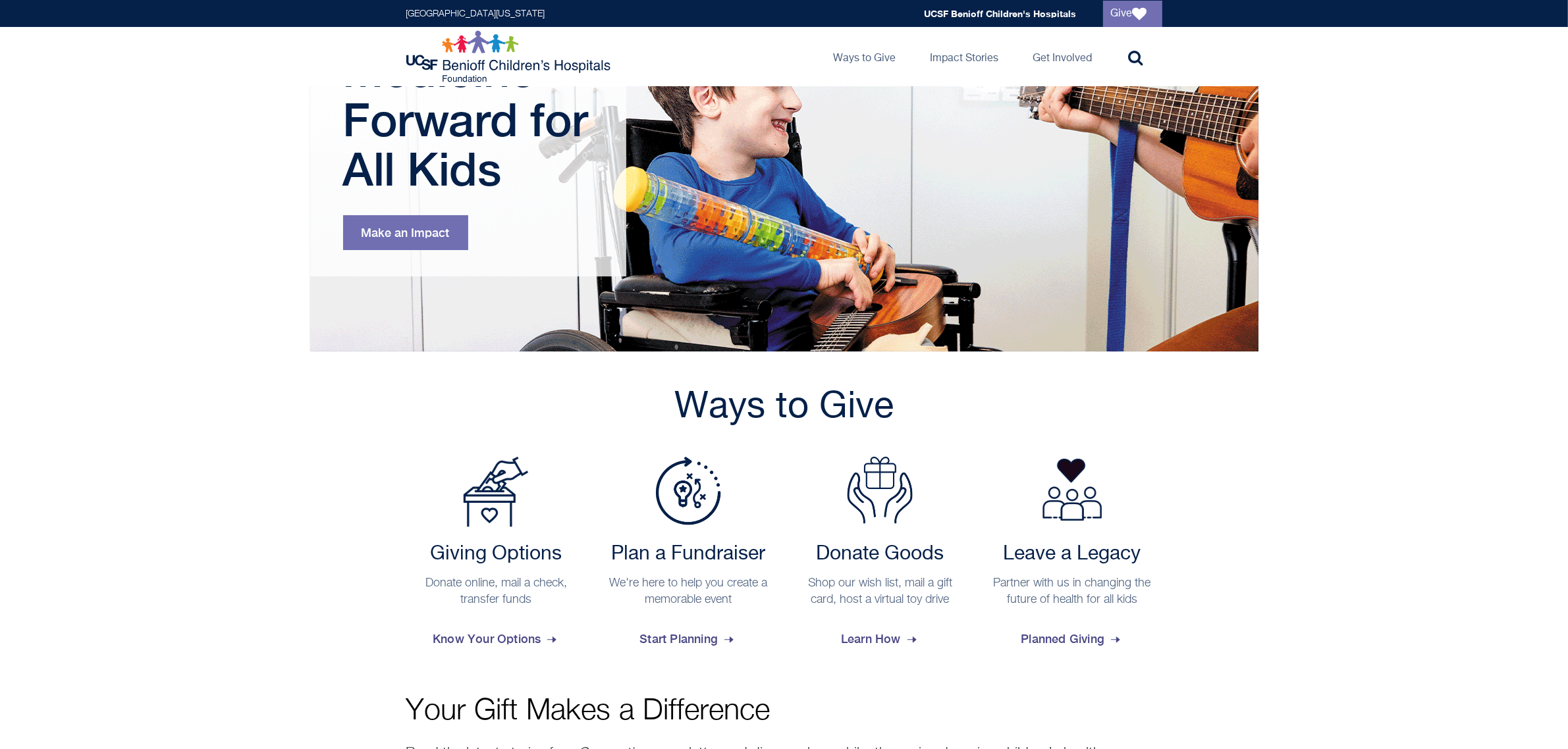
scroll to position [493, 0]
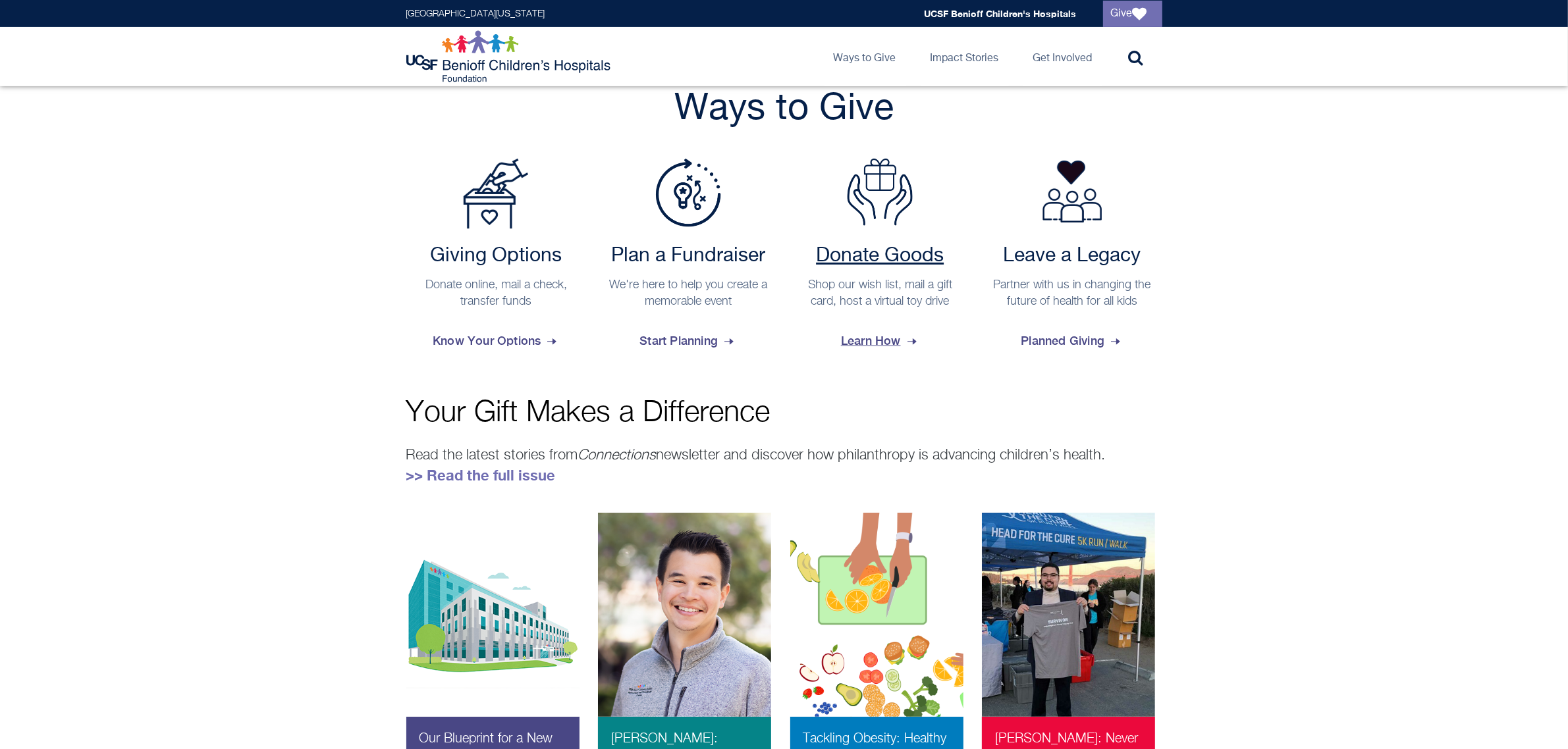
click at [820, 285] on p "Shop our wish list, mail a gift card, host a virtual toy drive" at bounding box center [880, 293] width 168 height 32
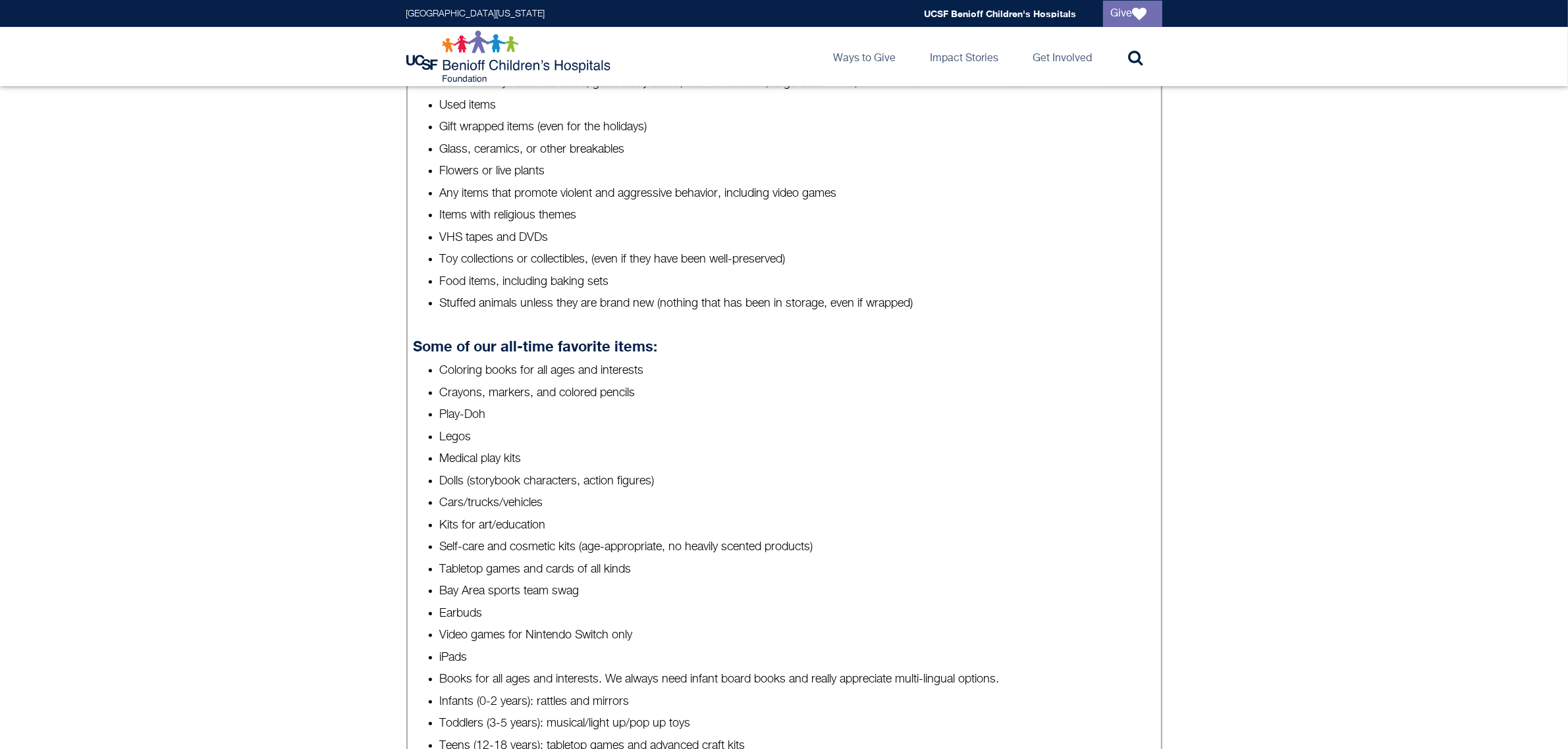
scroll to position [741, 0]
